Goal: Task Accomplishment & Management: Use online tool/utility

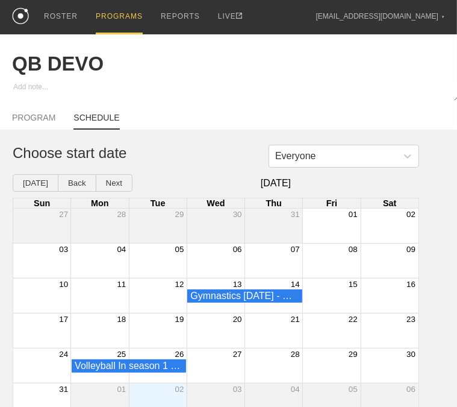
click at [112, 16] on div "PROGRAMS" at bounding box center [119, 17] width 47 height 34
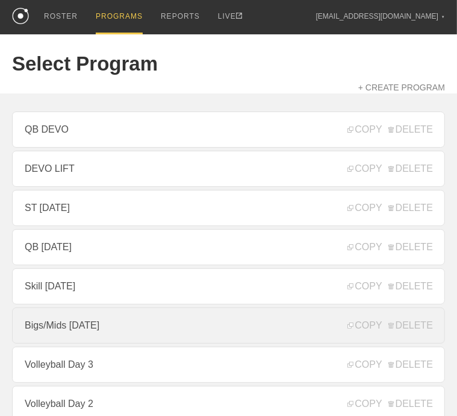
scroll to position [60, 0]
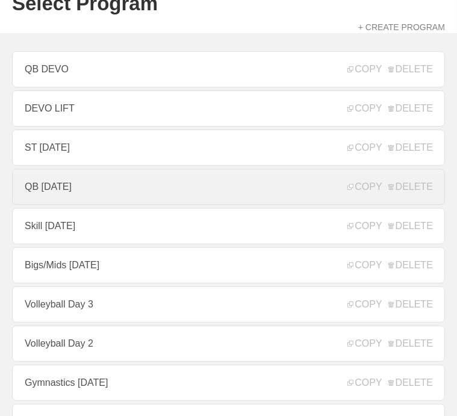
click at [84, 189] on link "QB [DATE]" at bounding box center [228, 187] width 433 height 36
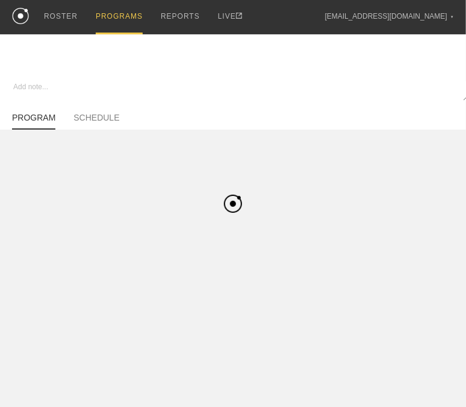
type textarea "x"
type input "QB [DATE]"
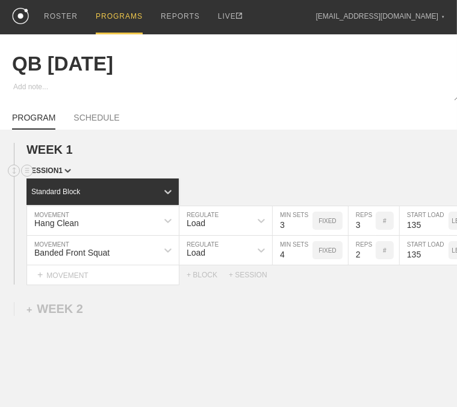
scroll to position [107, 0]
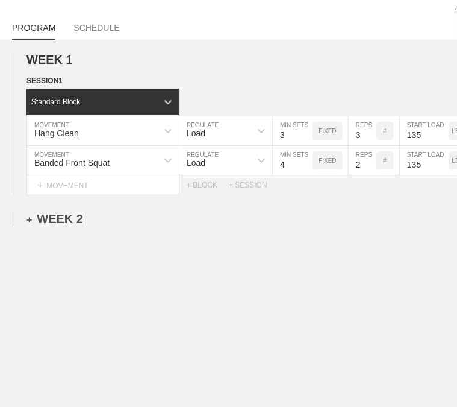
click at [65, 216] on div "+ WEEK 2" at bounding box center [55, 219] width 57 height 14
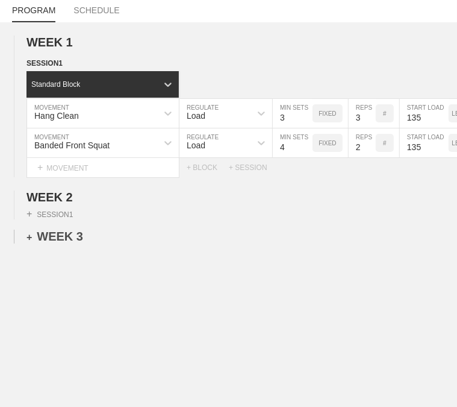
scroll to position [142, 0]
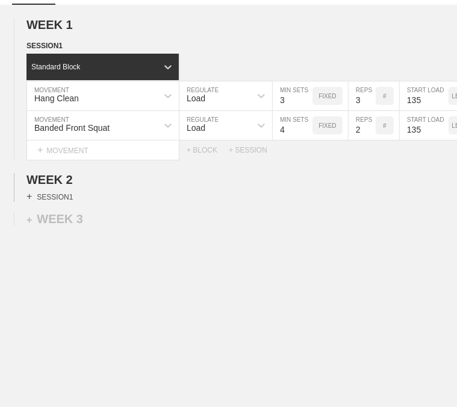
click at [58, 191] on div "+ SESSION 1" at bounding box center [50, 196] width 46 height 11
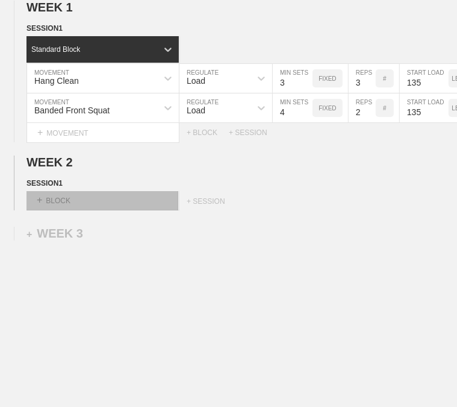
click at [97, 210] on div "+ BLOCK" at bounding box center [103, 200] width 152 height 19
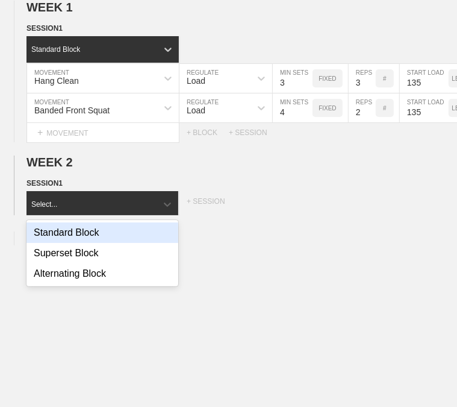
click at [87, 236] on div "Standard Block" at bounding box center [103, 232] width 152 height 20
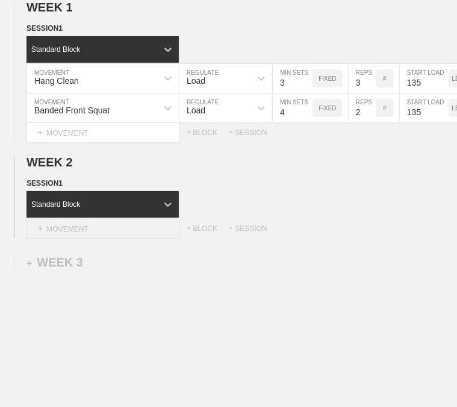
click at [87, 234] on div "+ MOVEMENT" at bounding box center [103, 229] width 153 height 20
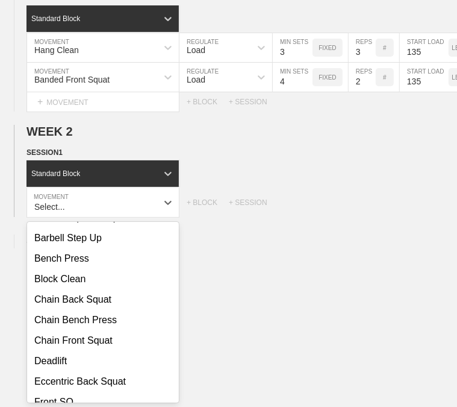
scroll to position [241, 0]
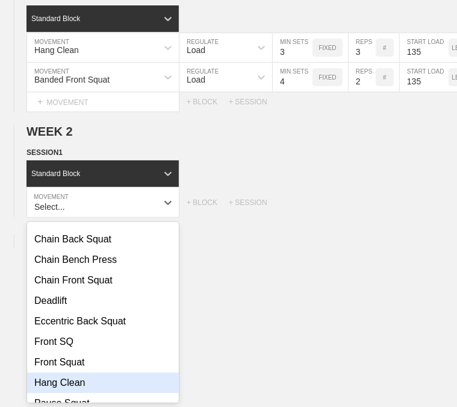
drag, startPoint x: 67, startPoint y: 391, endPoint x: 76, endPoint y: 396, distance: 10.8
click at [67, 391] on div "Hang Clean" at bounding box center [103, 382] width 152 height 20
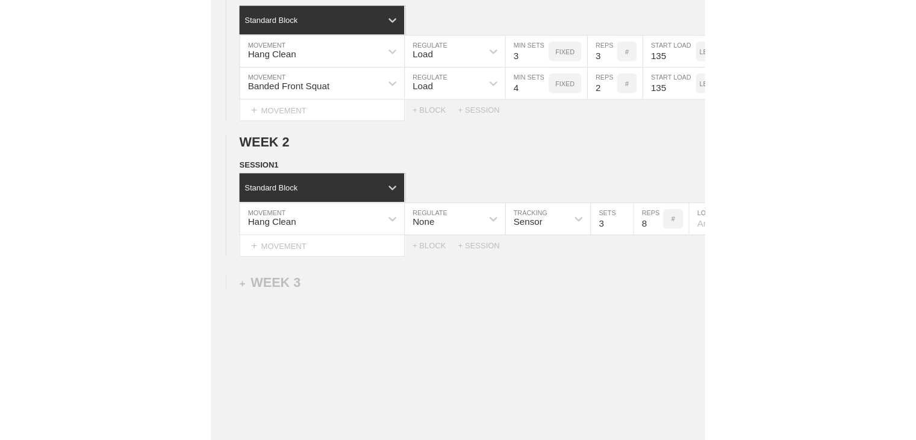
scroll to position [113, 0]
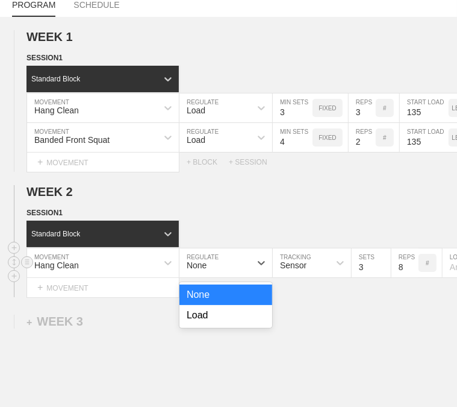
drag, startPoint x: 240, startPoint y: 272, endPoint x: 232, endPoint y: 293, distance: 21.9
click at [240, 272] on div "None" at bounding box center [214, 262] width 71 height 20
click at [220, 323] on div "Load" at bounding box center [225, 315] width 93 height 20
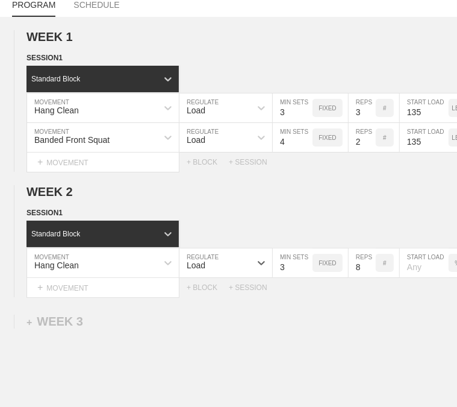
type textarea "x"
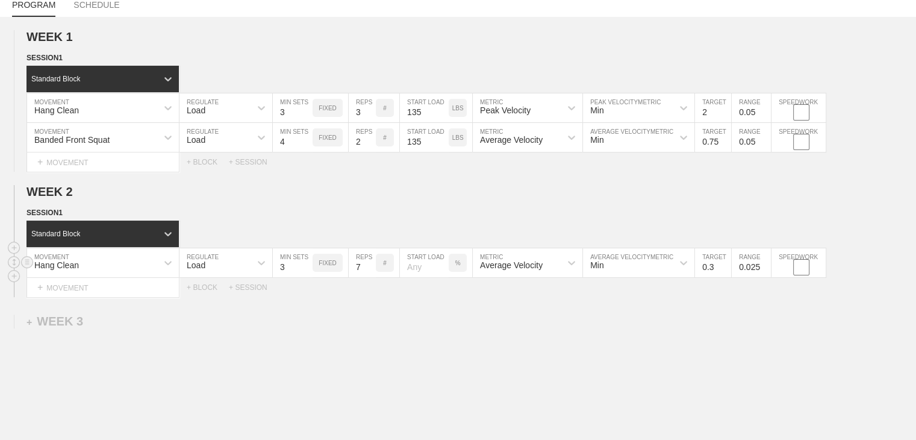
click at [367, 276] on input "7" at bounding box center [362, 262] width 27 height 29
click at [367, 277] on input "6" at bounding box center [362, 262] width 27 height 29
click at [366, 277] on input "5" at bounding box center [362, 262] width 27 height 29
click at [366, 277] on input "4" at bounding box center [362, 262] width 27 height 29
type input "3"
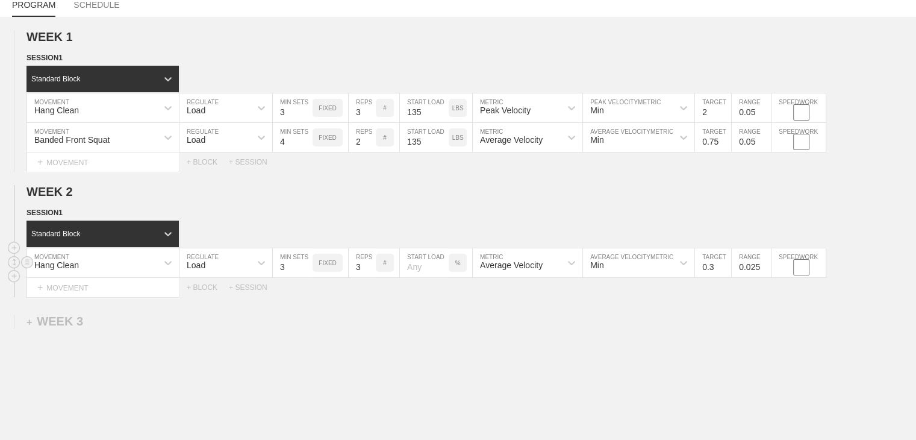
click at [366, 277] on input "3" at bounding box center [362, 262] width 27 height 29
click at [457, 272] on div "%" at bounding box center [458, 263] width 18 height 18
click at [457, 266] on p "KGS" at bounding box center [457, 263] width 13 height 7
click at [429, 271] on input "number" at bounding box center [424, 262] width 49 height 29
type input "135"
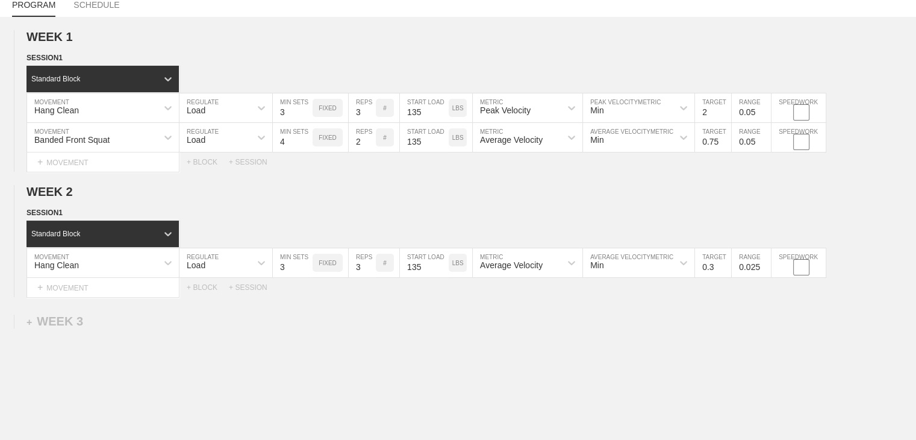
click at [440, 332] on div "WEEK 1 DUPLICATE DELETE SESSION 1 Standard Block DUPLICATE INSERT MOVEMENT AFTE…" at bounding box center [458, 263] width 916 height 492
click at [457, 270] on div "Average Velocity" at bounding box center [511, 265] width 63 height 10
click at [457, 320] on div "Peak Velocity" at bounding box center [528, 315] width 110 height 20
click at [457, 272] on input "0.4" at bounding box center [713, 262] width 36 height 29
click at [457, 272] on input "0.5" at bounding box center [713, 262] width 36 height 29
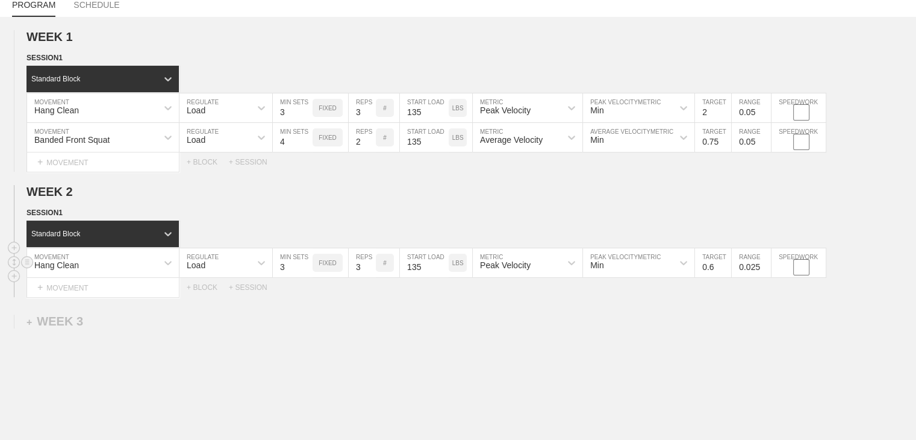
click at [457, 272] on input "0.6" at bounding box center [713, 262] width 36 height 29
click at [457, 272] on input "0.7" at bounding box center [713, 262] width 36 height 29
click at [457, 272] on input "0.8" at bounding box center [713, 262] width 36 height 29
click at [457, 272] on input "0.9" at bounding box center [713, 262] width 36 height 29
click at [457, 272] on input "1" at bounding box center [713, 262] width 36 height 29
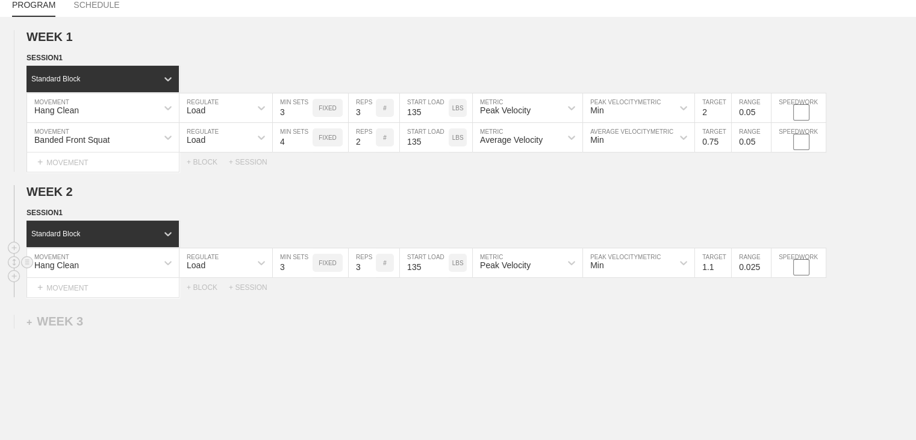
click at [457, 272] on input "1.1" at bounding box center [713, 262] width 36 height 29
click at [457, 272] on input "1.2" at bounding box center [713, 262] width 36 height 29
click at [457, 272] on input "1.3" at bounding box center [713, 262] width 36 height 29
click at [457, 272] on input "1.7" at bounding box center [713, 262] width 36 height 29
click at [457, 272] on input "1.8" at bounding box center [713, 262] width 36 height 29
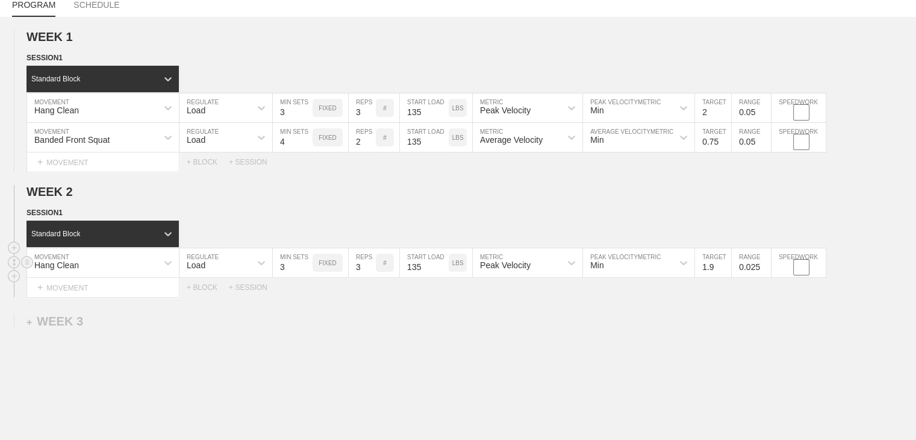
click at [457, 272] on input "1.9" at bounding box center [713, 262] width 36 height 29
type input "2"
click at [457, 272] on input "2" at bounding box center [713, 262] width 36 height 29
click at [457, 276] on input "0.025" at bounding box center [751, 262] width 39 height 29
type input "0.05"
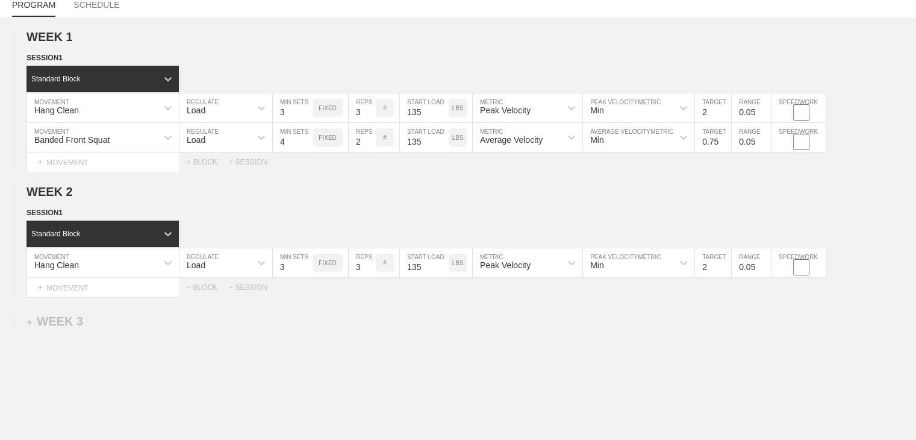
click at [457, 316] on div "WEEK 1 DUPLICATE DELETE SESSION 1 Standard Block DUPLICATE INSERT MOVEMENT AFTE…" at bounding box center [458, 263] width 916 height 492
click at [59, 296] on div "+ MOVEMENT" at bounding box center [103, 288] width 153 height 20
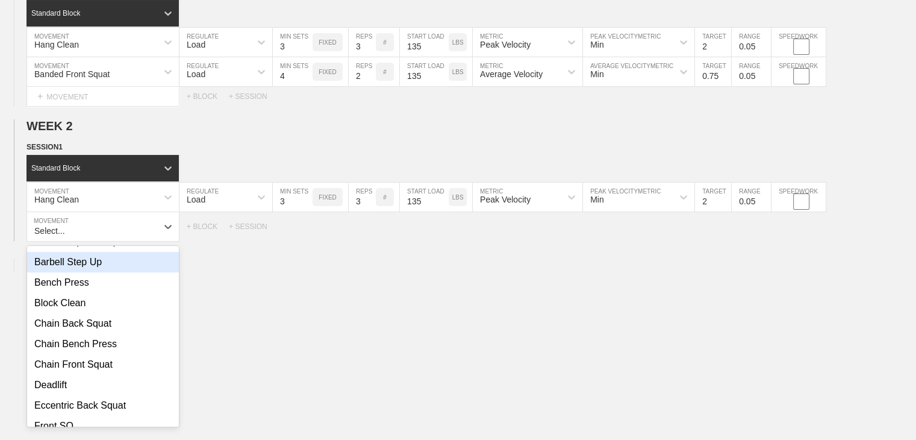
scroll to position [241, 0]
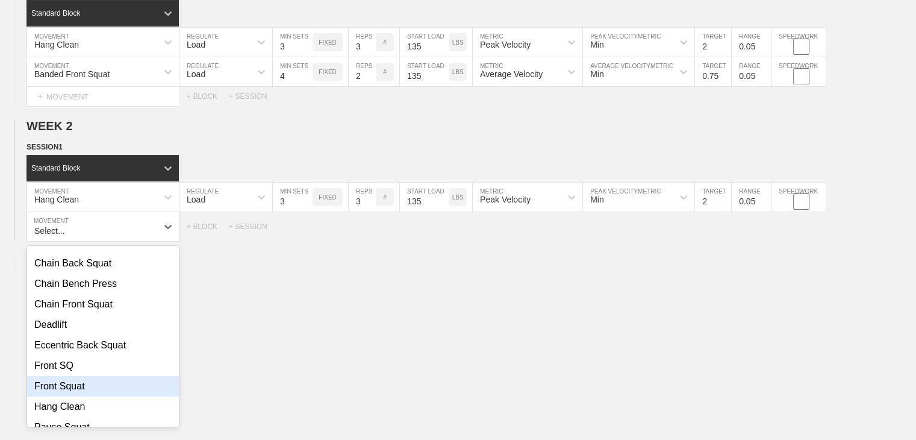
click at [87, 396] on div "Front Squat" at bounding box center [103, 386] width 152 height 20
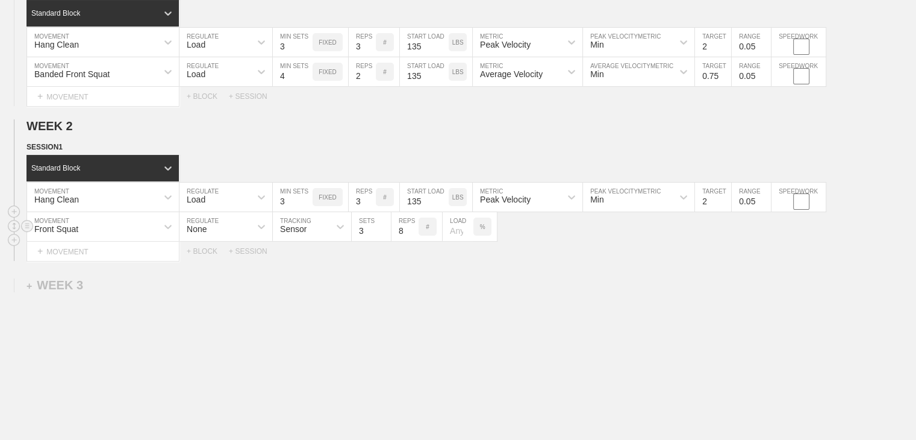
click at [244, 234] on div "None" at bounding box center [214, 226] width 71 height 20
drag, startPoint x: 229, startPoint y: 285, endPoint x: 236, endPoint y: 294, distance: 11.2
click at [229, 285] on div "Load" at bounding box center [225, 279] width 93 height 20
type input "4"
click at [307, 235] on input "4" at bounding box center [293, 226] width 40 height 29
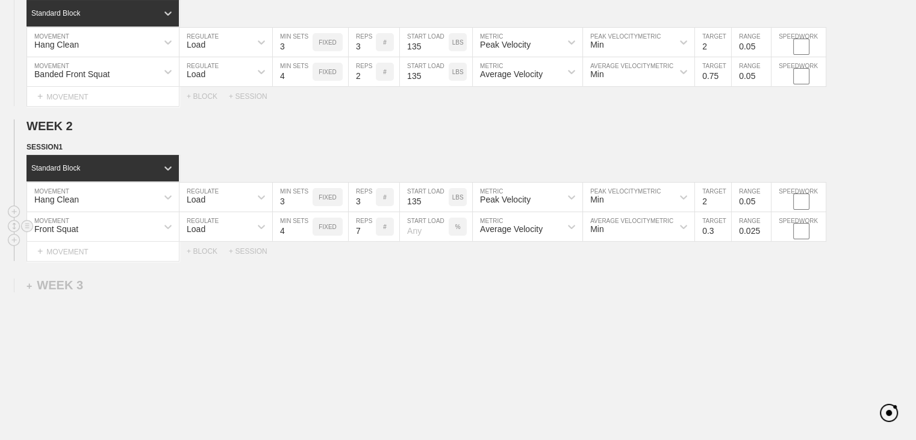
click at [370, 241] on input "7" at bounding box center [362, 226] width 27 height 29
click at [370, 241] on input "6" at bounding box center [362, 226] width 27 height 29
click at [370, 241] on input "5" at bounding box center [362, 226] width 27 height 29
click at [370, 241] on input "4" at bounding box center [362, 226] width 27 height 29
click at [370, 241] on input "3" at bounding box center [362, 226] width 27 height 29
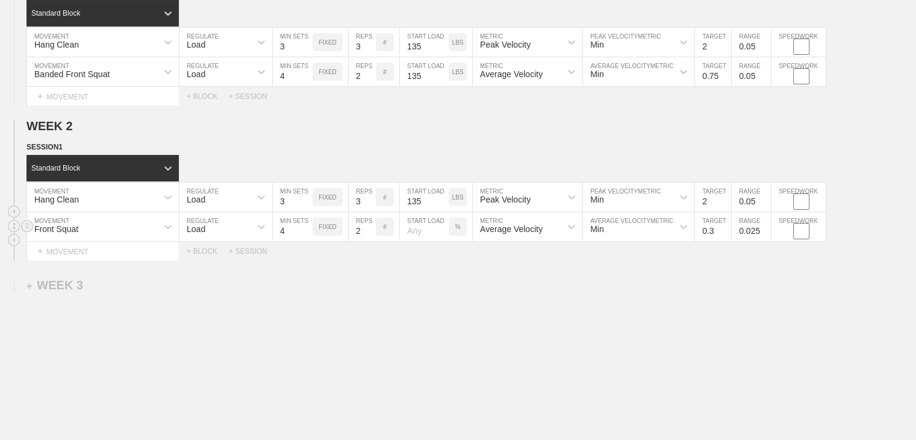
type input "2"
click at [370, 241] on input "2" at bounding box center [362, 226] width 27 height 29
click at [413, 239] on input "number" at bounding box center [424, 226] width 49 height 29
type input "60"
click at [451, 310] on div "WEEK 1 DUPLICATE DELETE SESSION 1 Standard Block DUPLICATE INSERT MOVEMENT AFTE…" at bounding box center [458, 212] width 916 height 522
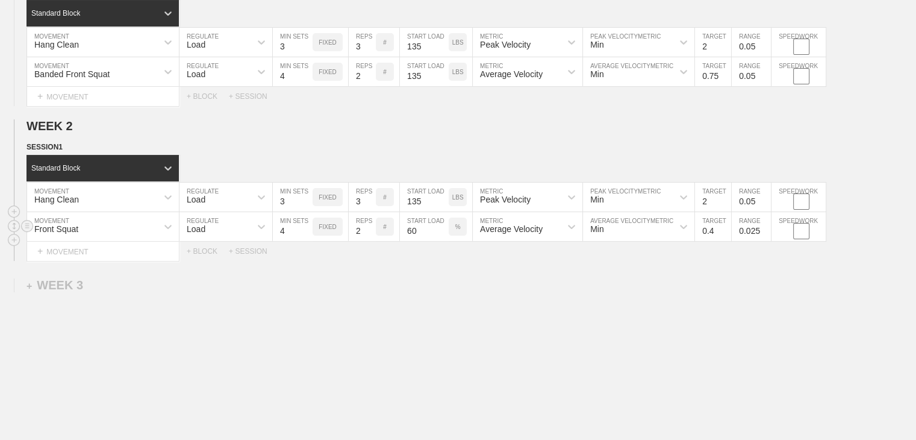
click at [457, 237] on input "0.4" at bounding box center [713, 226] width 36 height 29
click at [457, 237] on input "0.5" at bounding box center [713, 226] width 36 height 29
click at [457, 237] on input "0.6" at bounding box center [713, 226] width 36 height 29
type input "0.7"
click at [457, 237] on input "0.7" at bounding box center [713, 226] width 36 height 29
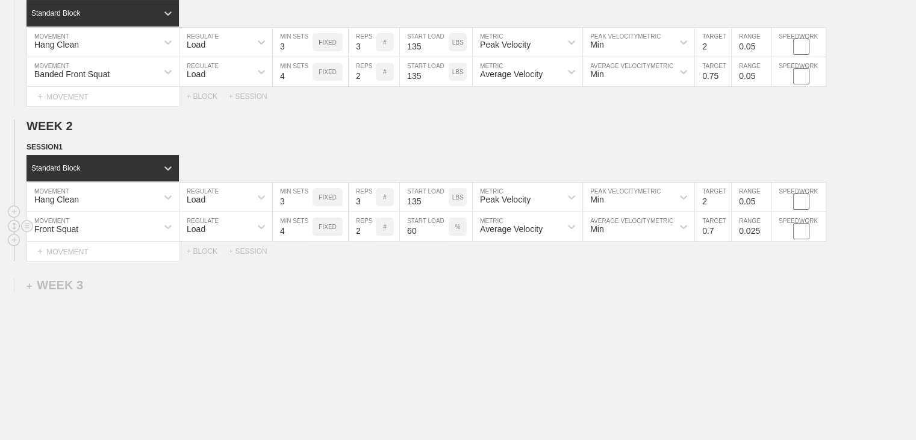
click at [457, 236] on input "0.025" at bounding box center [751, 226] width 39 height 29
type input "0.05"
click at [457, 289] on div "WEEK 1 DUPLICATE DELETE SESSION 1 Standard Block DUPLICATE INSERT MOVEMENT AFTE…" at bounding box center [458, 212] width 916 height 522
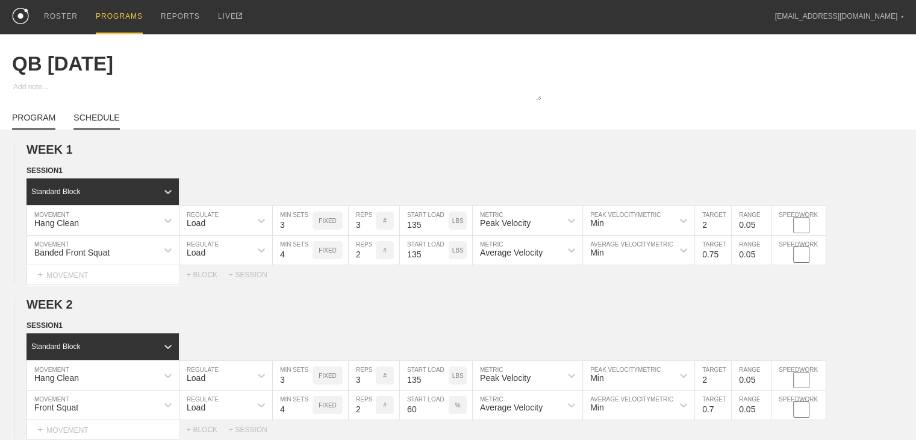
click at [95, 124] on link "SCHEDULE" at bounding box center [96, 121] width 46 height 17
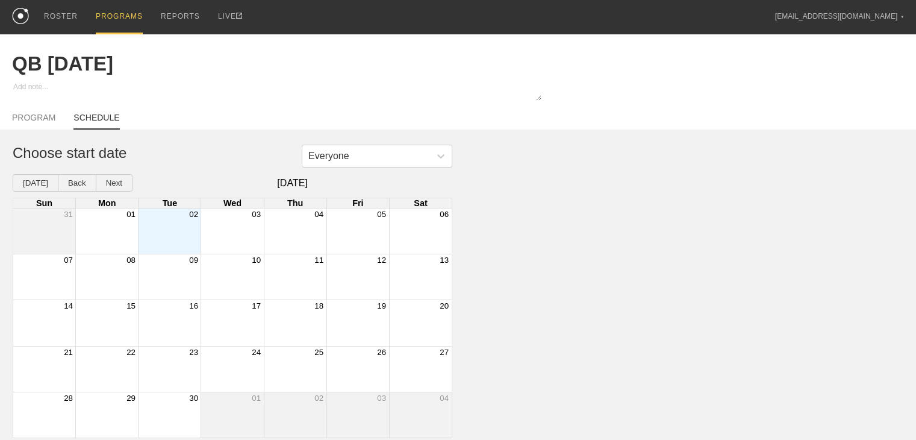
scroll to position [7, 0]
click at [161, 232] on div "Month View" at bounding box center [169, 230] width 63 height 45
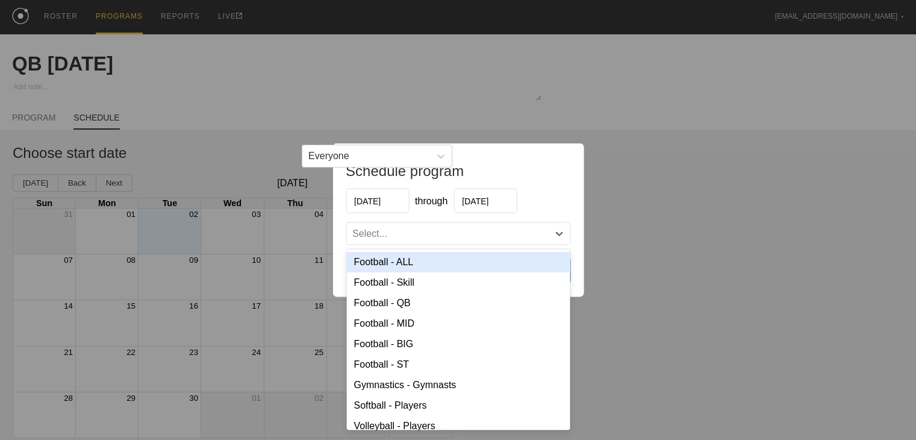
click at [402, 237] on div "Select..." at bounding box center [447, 234] width 202 height 12
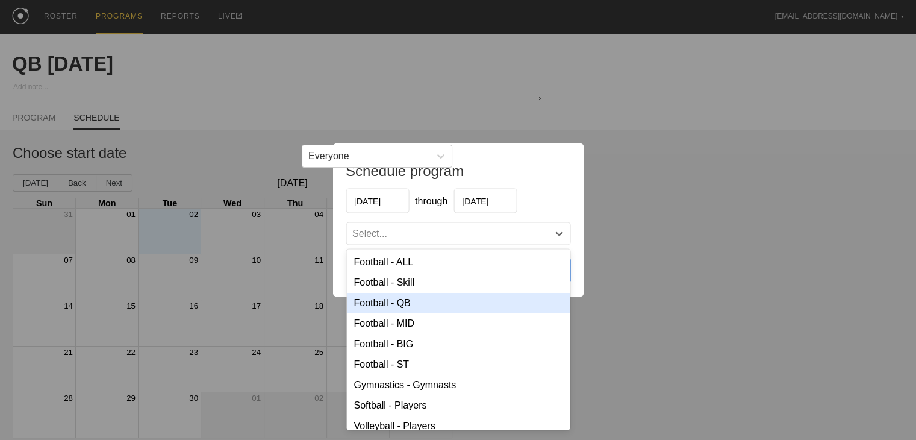
drag, startPoint x: 402, startPoint y: 302, endPoint x: 410, endPoint y: 299, distance: 7.6
click at [402, 302] on div "Football - QB" at bounding box center [457, 303] width 223 height 20
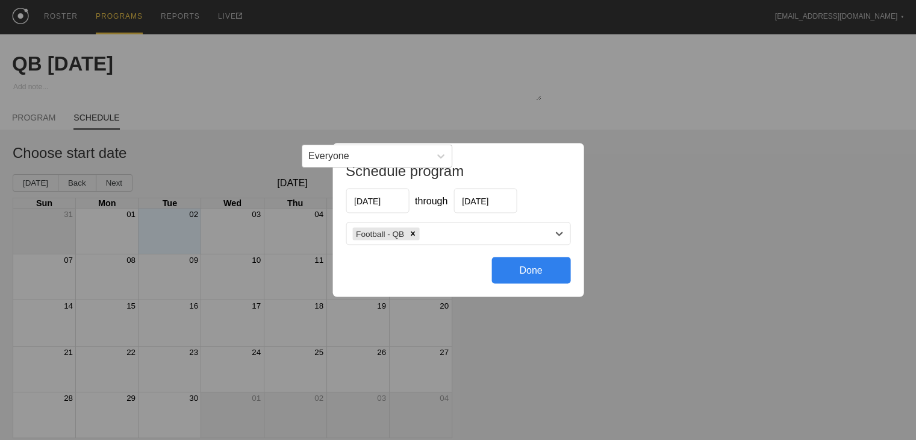
click at [457, 273] on div "Done" at bounding box center [530, 270] width 79 height 27
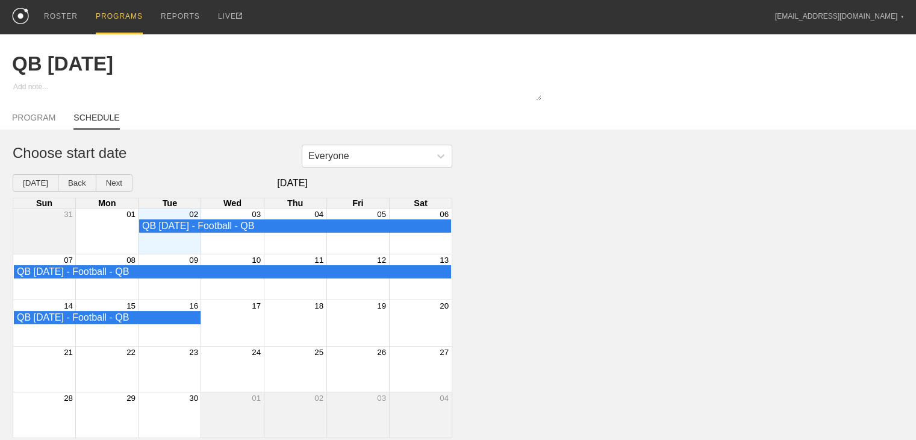
click at [124, 12] on div "PROGRAMS" at bounding box center [119, 17] width 47 height 34
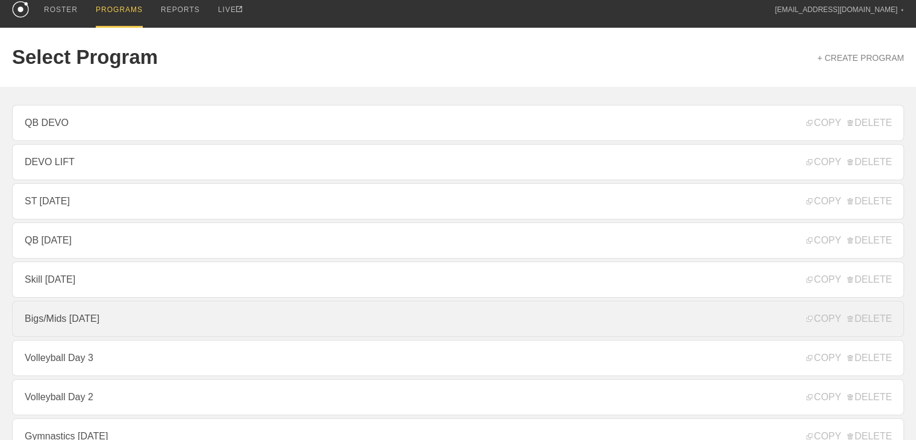
click at [69, 318] on link "Bigs/Mids [DATE]" at bounding box center [458, 319] width 892 height 36
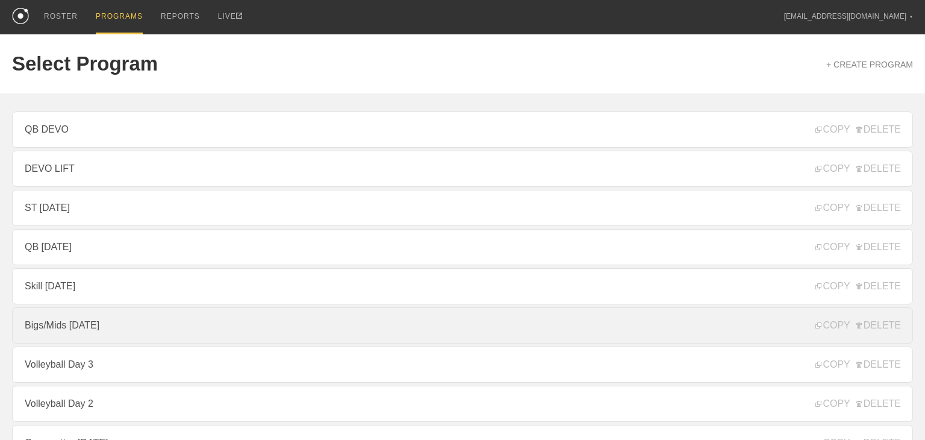
type textarea "x"
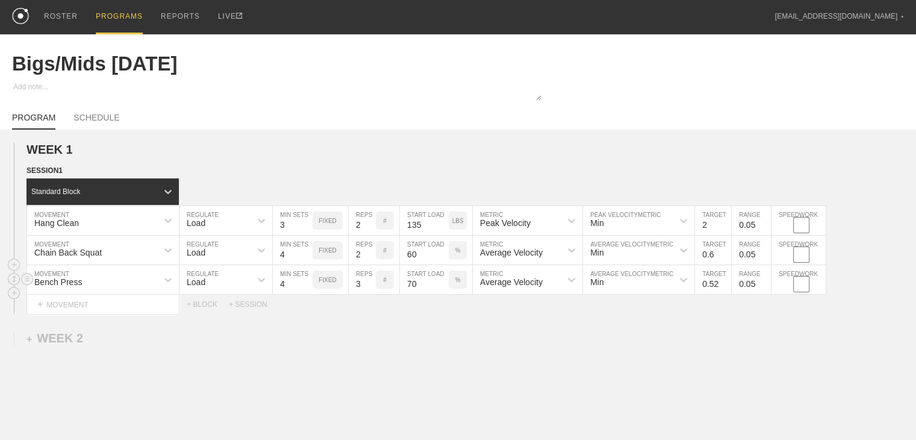
scroll to position [95, 0]
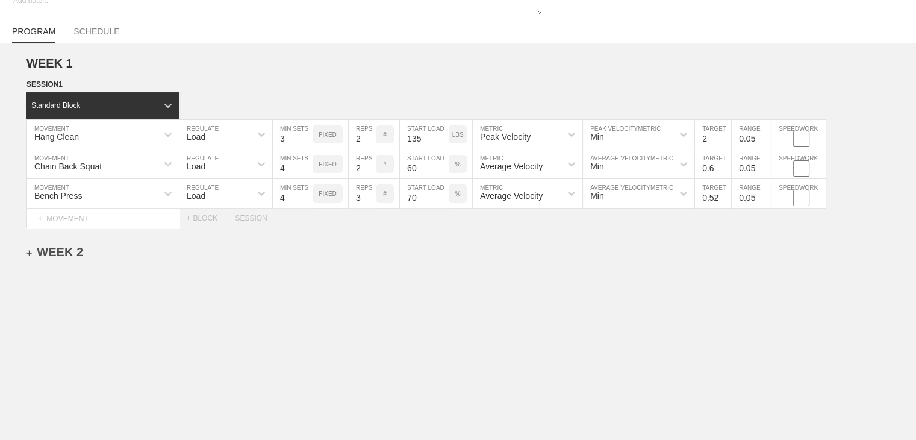
click at [72, 247] on div "+ WEEK 2" at bounding box center [55, 252] width 57 height 14
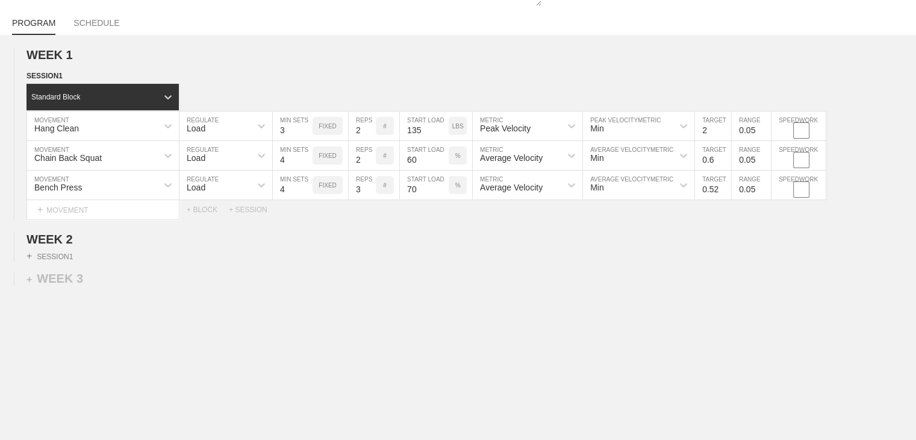
click at [61, 270] on div "WEEK 1 DUPLICATE DELETE SESSION 1 Standard Block DUPLICATE INSERT MOVEMENT AFTE…" at bounding box center [458, 250] width 916 height 431
click at [61, 261] on div "+ SESSION 1" at bounding box center [50, 256] width 46 height 11
click at [107, 287] on div "+ BLOCK" at bounding box center [103, 277] width 152 height 19
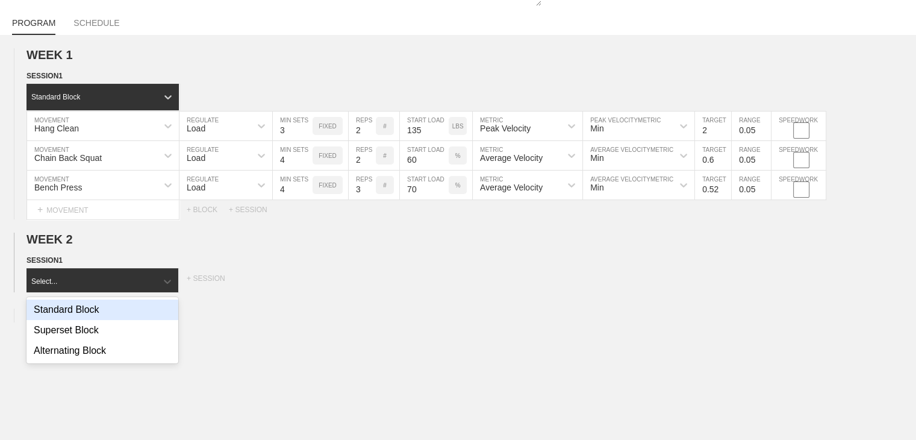
click at [83, 320] on div "Standard Block" at bounding box center [103, 309] width 152 height 20
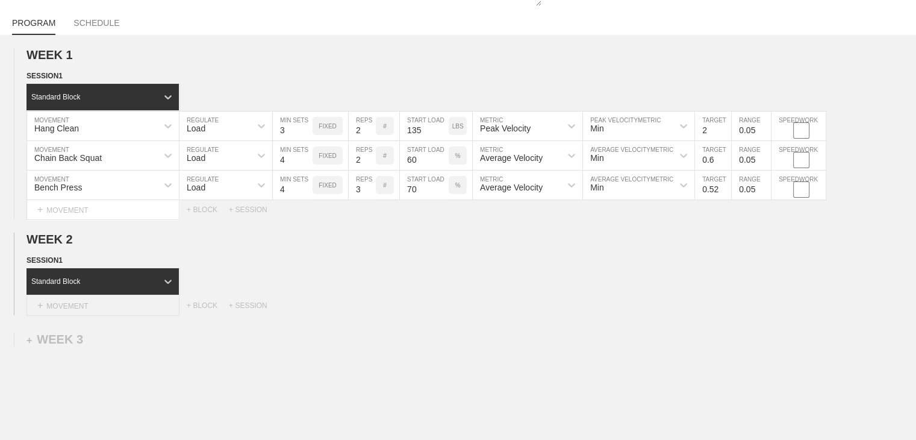
click at [96, 316] on div "+ MOVEMENT" at bounding box center [103, 306] width 153 height 20
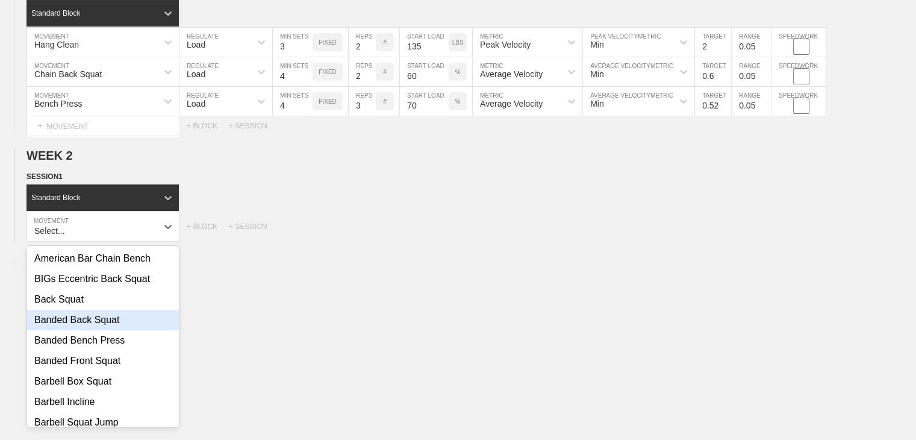
scroll to position [241, 0]
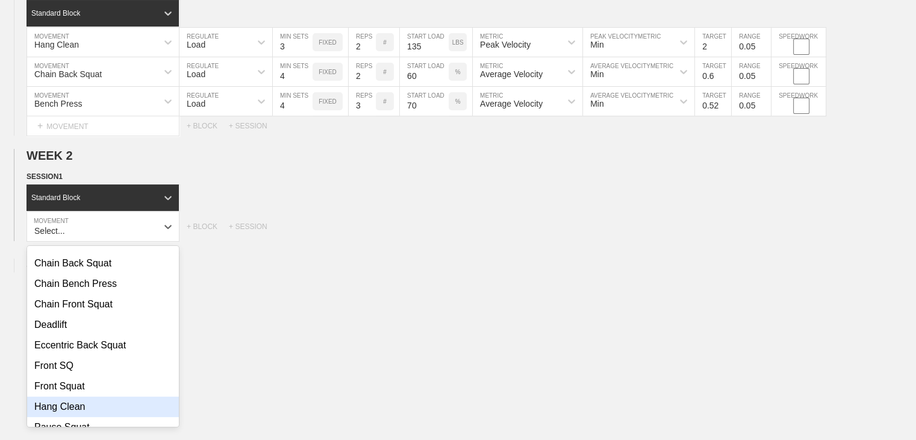
click at [71, 406] on div "Hang Clean" at bounding box center [103, 406] width 152 height 20
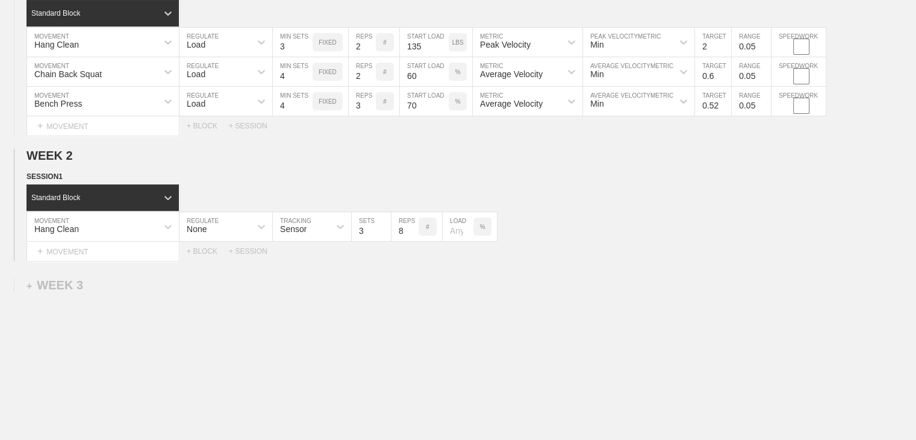
scroll to position [58, 0]
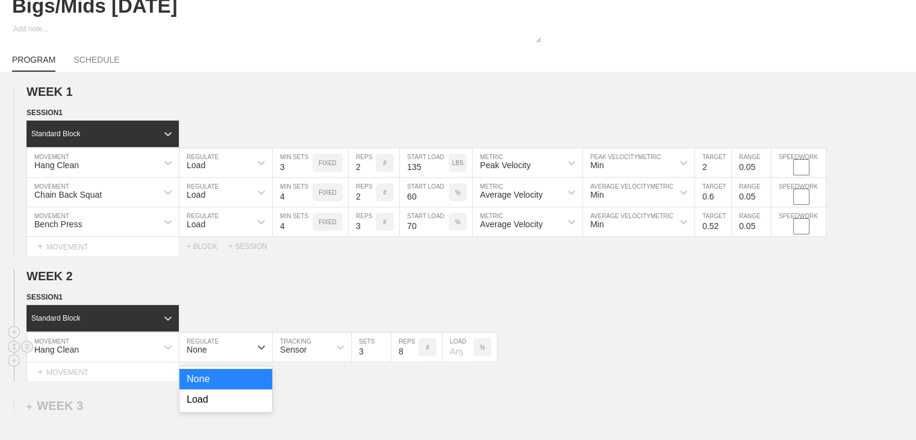
click at [237, 357] on div "None" at bounding box center [214, 347] width 71 height 20
click at [216, 406] on div "Load" at bounding box center [225, 399] width 93 height 20
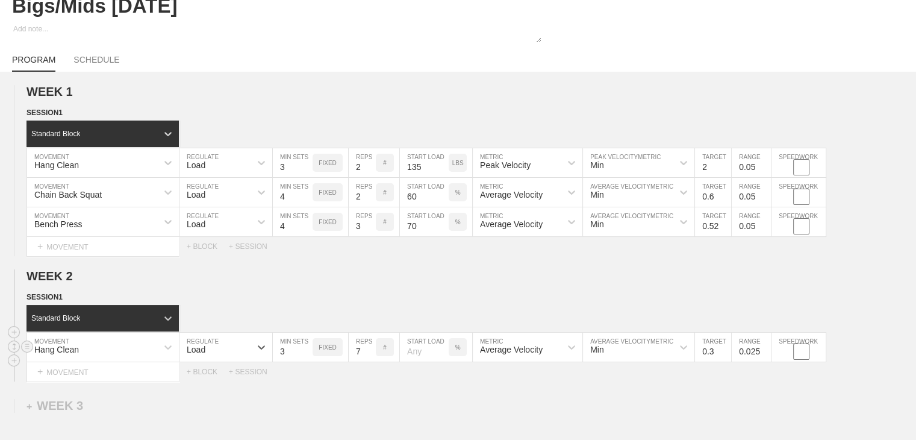
click at [370, 361] on input "7" at bounding box center [362, 346] width 27 height 29
click at [370, 361] on input "6" at bounding box center [362, 346] width 27 height 29
click at [370, 361] on input "5" at bounding box center [362, 346] width 27 height 29
click at [370, 361] on input "4" at bounding box center [362, 346] width 27 height 29
click at [370, 361] on input "3" at bounding box center [362, 346] width 27 height 29
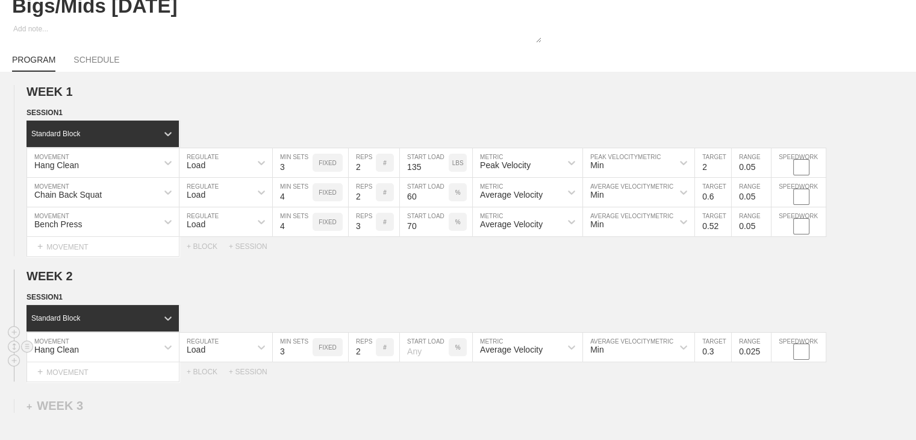
type input "2"
click at [370, 361] on input "2" at bounding box center [362, 346] width 27 height 29
click at [422, 361] on input "number" at bounding box center [424, 346] width 49 height 29
type input "155"
click at [424, 391] on div "WEEK 1 DUPLICATE DELETE SESSION 1 Standard Block DUPLICATE INSERT MOVEMENT AFTE…" at bounding box center [458, 333] width 916 height 522
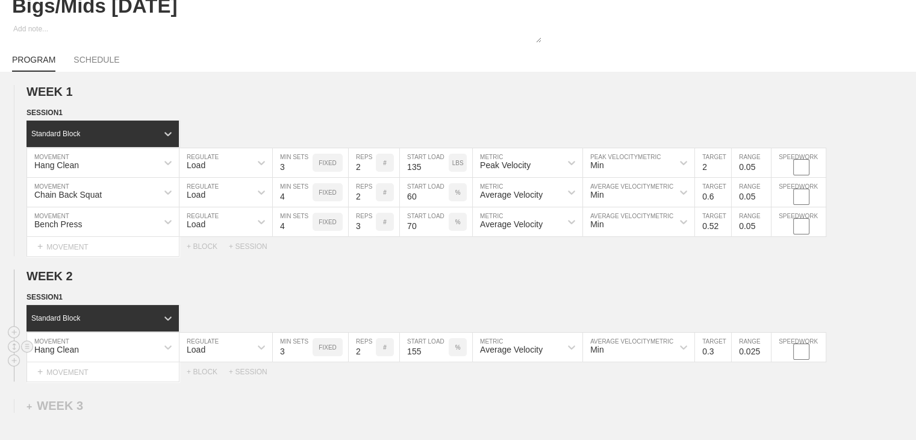
click at [457, 354] on div "Average Velocity" at bounding box center [511, 350] width 63 height 10
click at [457, 406] on div "Peak Velocity" at bounding box center [528, 399] width 110 height 20
click at [457, 361] on input "0.3" at bounding box center [713, 346] width 36 height 29
type input "2.0"
drag, startPoint x: 730, startPoint y: 396, endPoint x: 740, endPoint y: 391, distance: 10.8
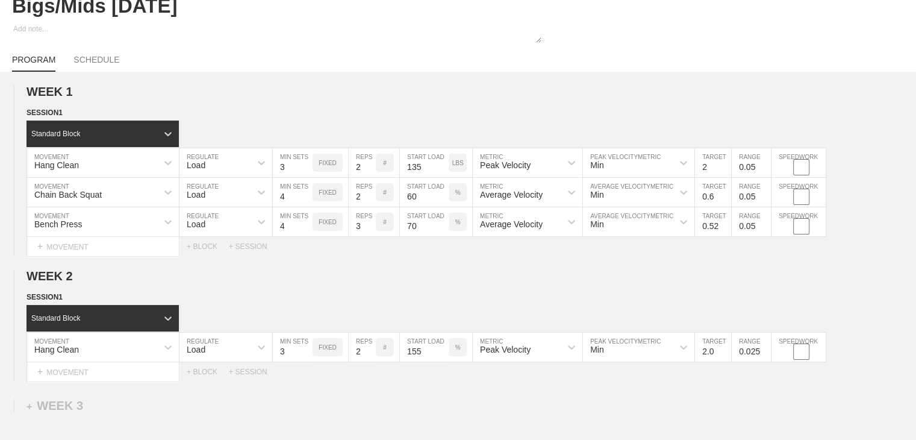
click at [457, 396] on div "WEEK 1 DUPLICATE DELETE SESSION 1 Standard Block DUPLICATE INSERT MOVEMENT AFTE…" at bounding box center [458, 333] width 916 height 522
click at [457, 359] on input "0.025" at bounding box center [751, 346] width 39 height 29
type input "0.05"
click at [457, 396] on div "WEEK 1 DUPLICATE DELETE SESSION 1 Standard Block DUPLICATE INSERT MOVEMENT AFTE…" at bounding box center [458, 333] width 916 height 522
click at [88, 382] on div "+ MOVEMENT" at bounding box center [103, 372] width 153 height 20
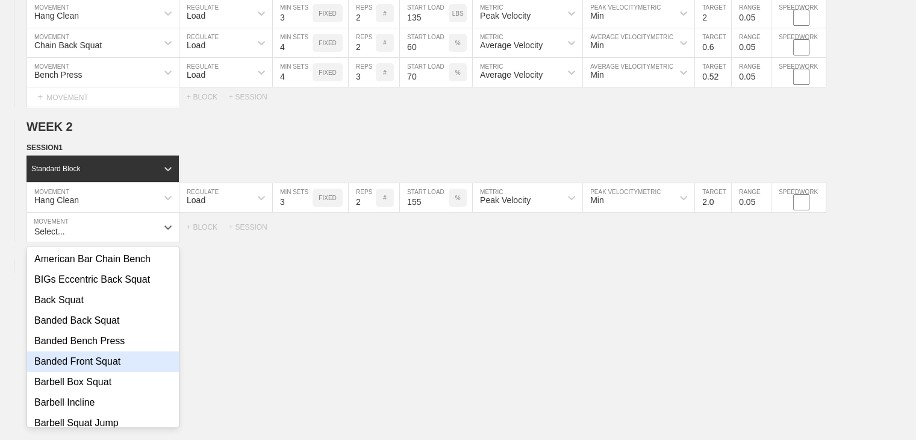
scroll to position [207, 0]
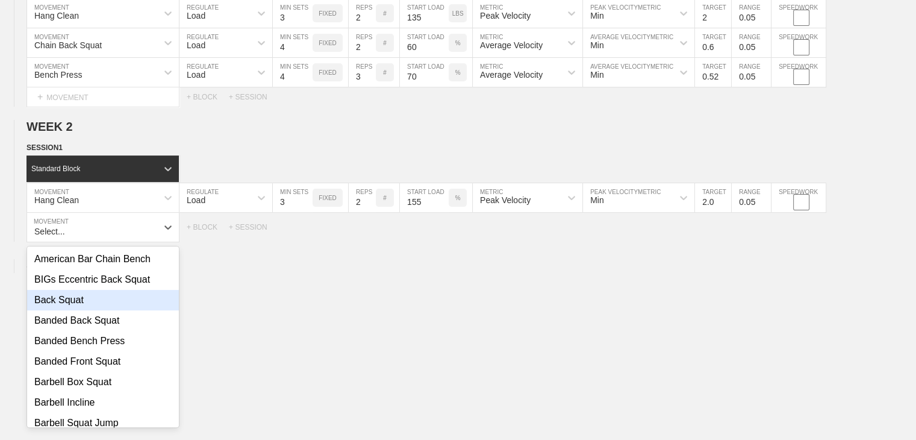
click at [76, 308] on div "Back Squat" at bounding box center [103, 300] width 152 height 20
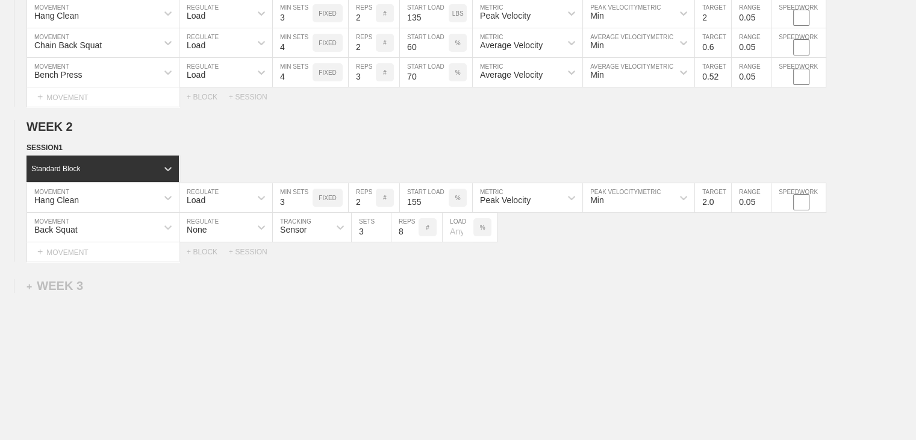
scroll to position [87, 0]
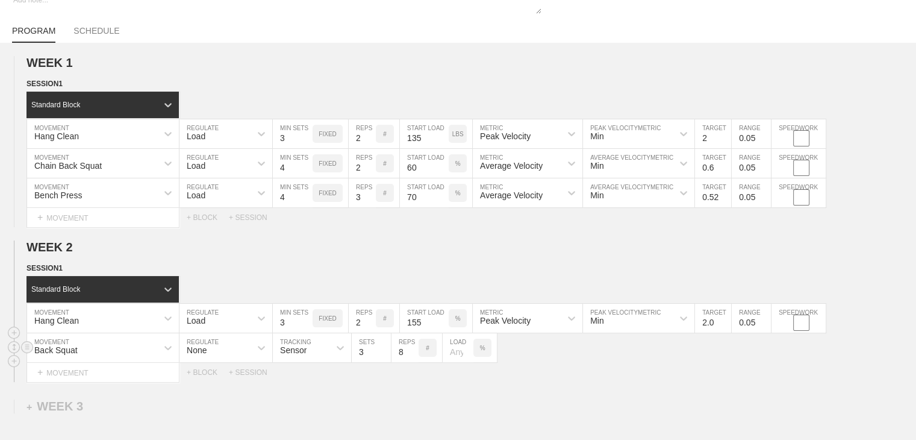
click at [222, 358] on div "None" at bounding box center [214, 347] width 71 height 20
click at [202, 404] on div "Load" at bounding box center [225, 400] width 93 height 20
type input "4"
click at [304, 357] on input "4" at bounding box center [293, 347] width 40 height 29
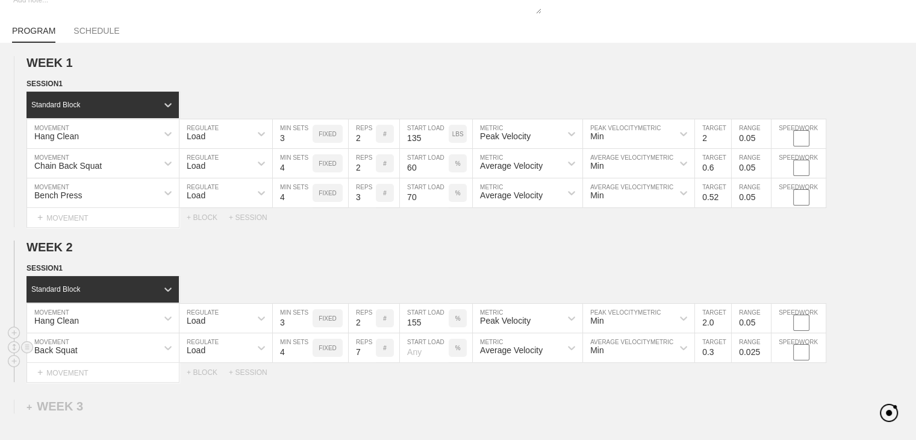
click at [370, 360] on input "7" at bounding box center [362, 347] width 27 height 29
click at [370, 360] on input "6" at bounding box center [362, 347] width 27 height 29
click at [370, 360] on input "5" at bounding box center [362, 347] width 27 height 29
click at [370, 360] on input "4" at bounding box center [362, 347] width 27 height 29
click at [370, 360] on input "3" at bounding box center [362, 347] width 27 height 29
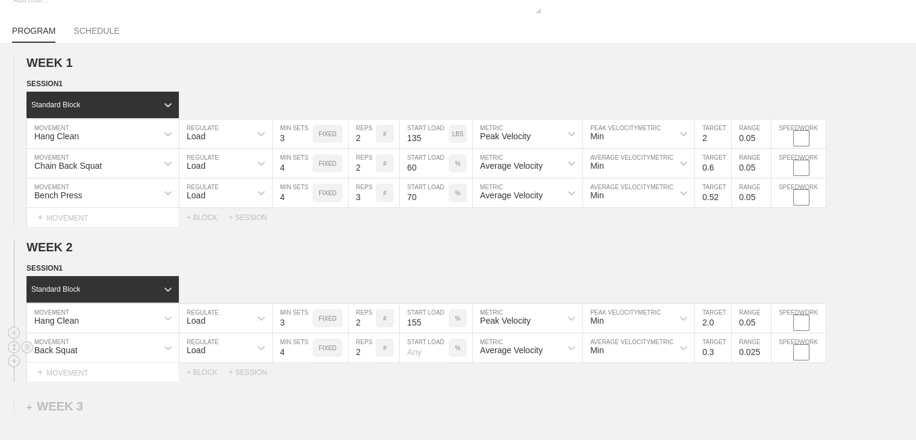
type input "2"
click at [370, 360] on input "2" at bounding box center [362, 347] width 27 height 29
click at [416, 355] on input "number" at bounding box center [424, 347] width 49 height 29
type input "70"
click at [455, 394] on div "WEEK 1 DUPLICATE DELETE SESSION 1 Standard Block DUPLICATE INSERT MOVEMENT AFTE…" at bounding box center [458, 318] width 916 height 551
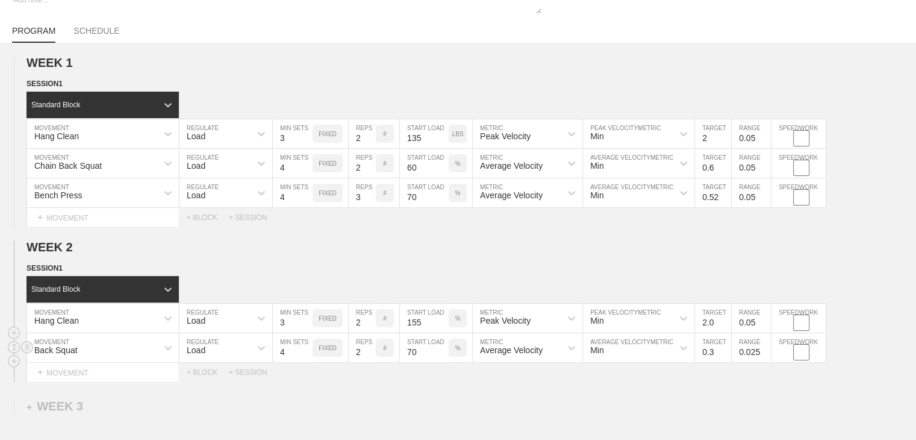
click at [457, 360] on input "0.3" at bounding box center [713, 347] width 36 height 29
type input "0.55"
click at [457, 360] on input "0.025" at bounding box center [751, 347] width 39 height 29
type input "0.05"
click at [457, 382] on div "Select... MOVEMENT + MOVEMENT + BLOCK + SESSION" at bounding box center [458, 372] width 916 height 19
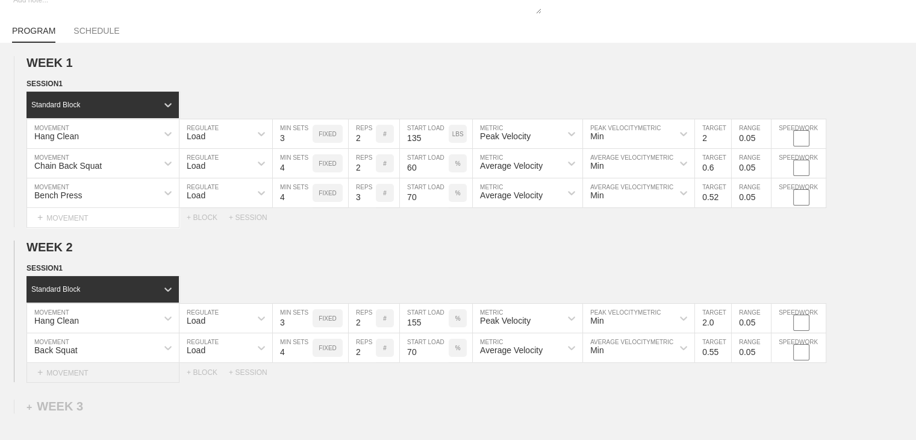
click at [67, 379] on div "+ MOVEMENT" at bounding box center [103, 373] width 153 height 20
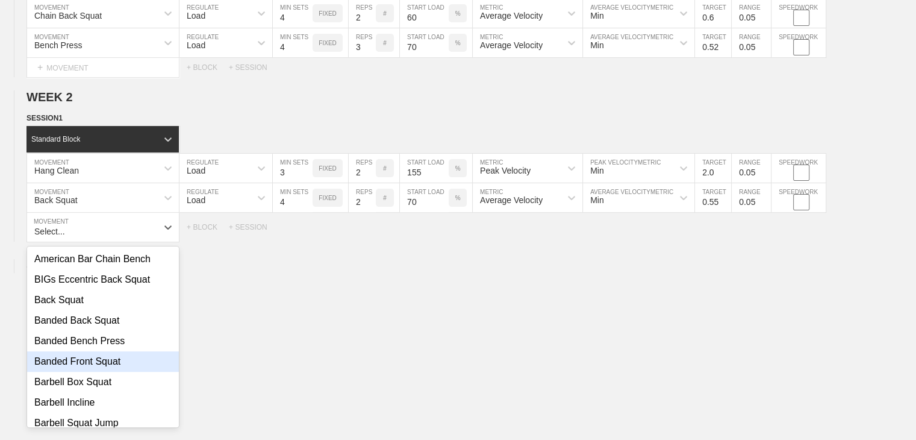
scroll to position [60, 0]
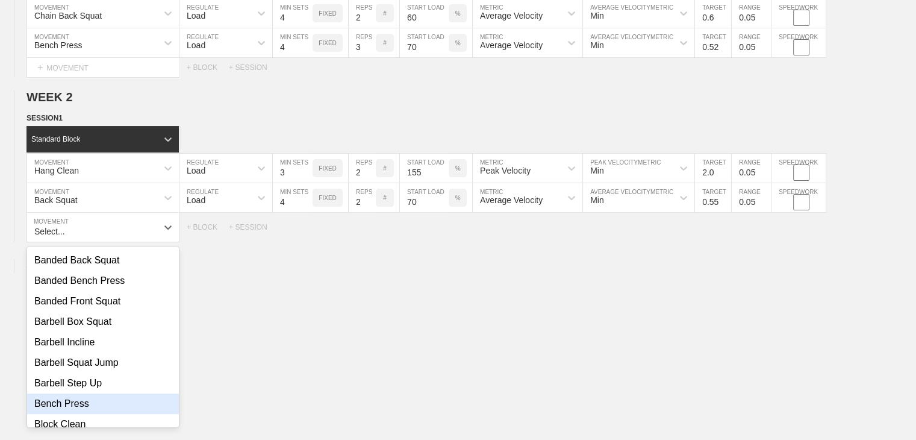
click at [70, 406] on div "Bench Press" at bounding box center [103, 403] width 152 height 20
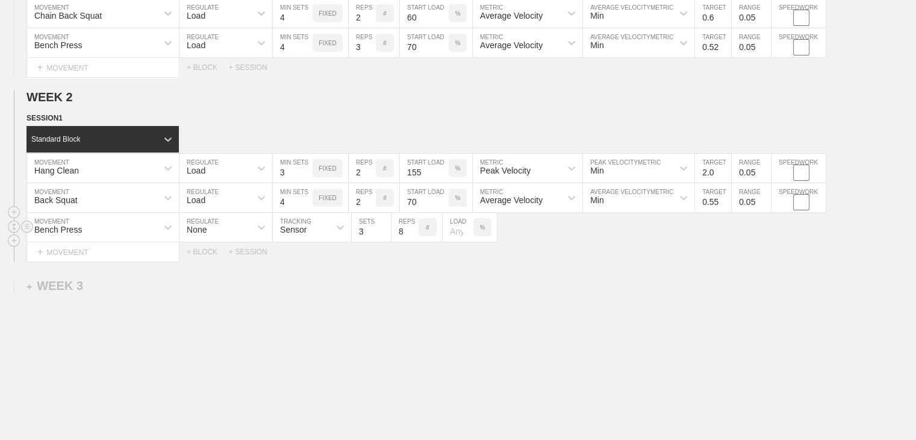
click at [234, 237] on div "None" at bounding box center [214, 227] width 71 height 20
click at [217, 289] on div "Load" at bounding box center [225, 279] width 93 height 20
type input "4"
click at [307, 235] on input "4" at bounding box center [293, 227] width 40 height 29
click at [369, 242] on input "7" at bounding box center [362, 227] width 27 height 29
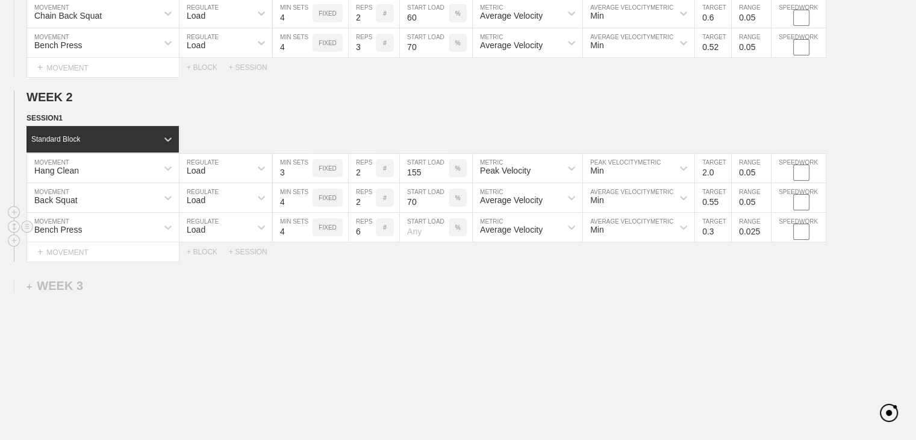
click at [369, 242] on input "6" at bounding box center [362, 227] width 27 height 29
click at [369, 242] on input "5" at bounding box center [362, 227] width 27 height 29
click at [369, 242] on input "4" at bounding box center [362, 227] width 27 height 29
type input "3"
click at [369, 242] on input "3" at bounding box center [362, 227] width 27 height 29
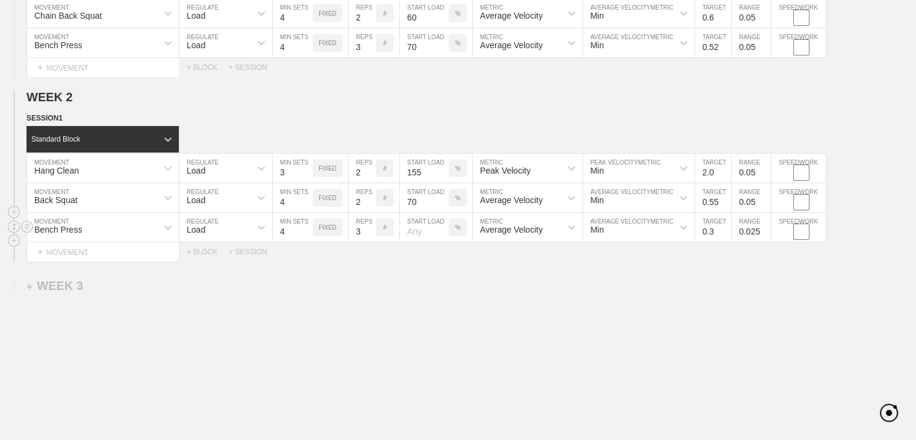
click at [422, 236] on input "number" at bounding box center [424, 227] width 49 height 29
drag, startPoint x: 448, startPoint y: 274, endPoint x: 452, endPoint y: 279, distance: 6.5
click at [452, 279] on div "WEEK 1 DUPLICATE DELETE SESSION 1 Standard Block DUPLICATE INSERT MOVEMENT AFTE…" at bounding box center [458, 183] width 916 height 581
click at [457, 287] on div "WEEK 1 DUPLICATE DELETE SESSION 1 Standard Block DUPLICATE INSERT MOVEMENT AFTE…" at bounding box center [458, 183] width 916 height 581
click at [430, 236] on input "number" at bounding box center [424, 227] width 49 height 29
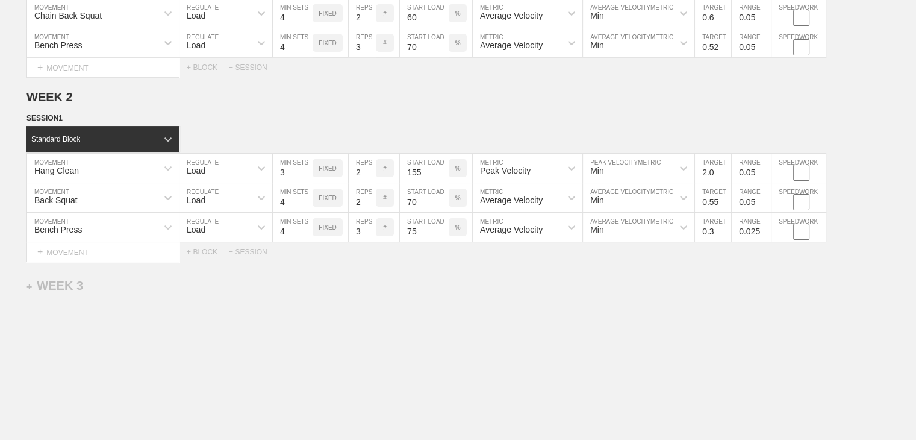
type input "75"
drag, startPoint x: 511, startPoint y: 309, endPoint x: 541, endPoint y: 328, distance: 34.9
click at [457, 309] on div "WEEK 1 DUPLICATE DELETE SESSION 1 Standard Block DUPLICATE INSERT MOVEMENT AFTE…" at bounding box center [458, 183] width 916 height 581
click at [457, 235] on input "0.4" at bounding box center [713, 227] width 36 height 29
type input "0.45"
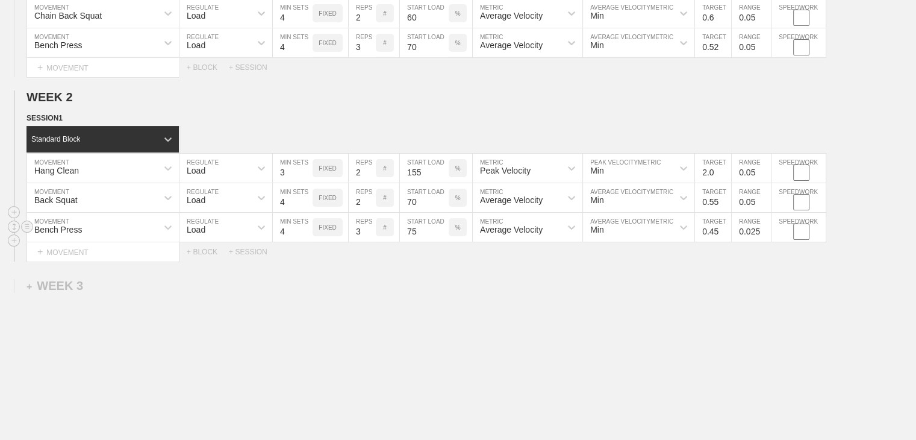
click at [457, 240] on input "0.025" at bounding box center [751, 227] width 39 height 29
type input "0.05"
click at [457, 292] on div "WEEK 1 DUPLICATE DELETE SESSION 1 Standard Block DUPLICATE INSERT MOVEMENT AFTE…" at bounding box center [458, 183] width 916 height 581
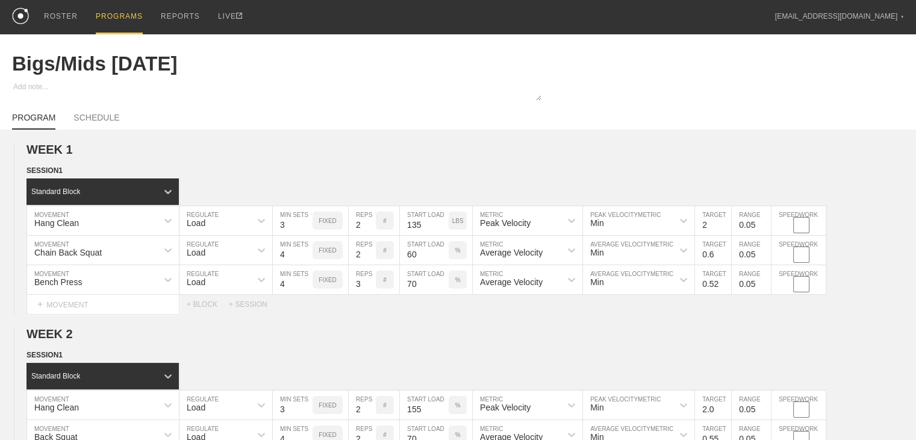
click at [84, 112] on div "PROGRAM SCHEDULE" at bounding box center [458, 116] width 892 height 27
click at [90, 124] on link "SCHEDULE" at bounding box center [96, 121] width 46 height 17
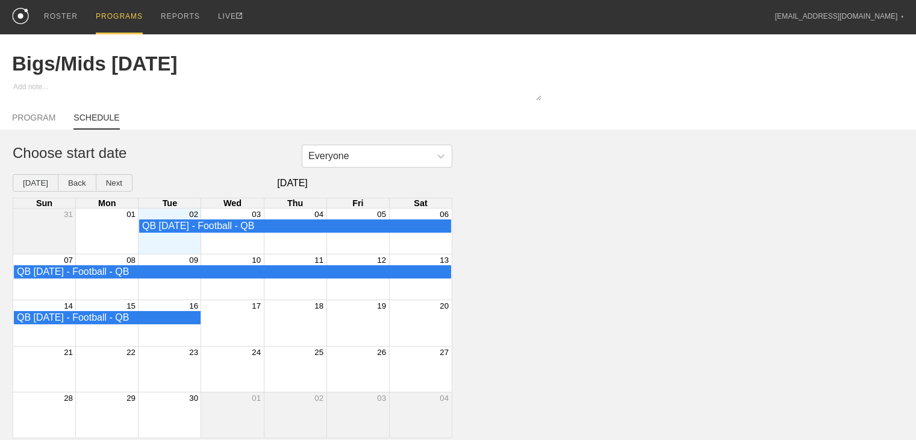
scroll to position [7, 0]
click at [176, 243] on div "Month View" at bounding box center [169, 230] width 63 height 45
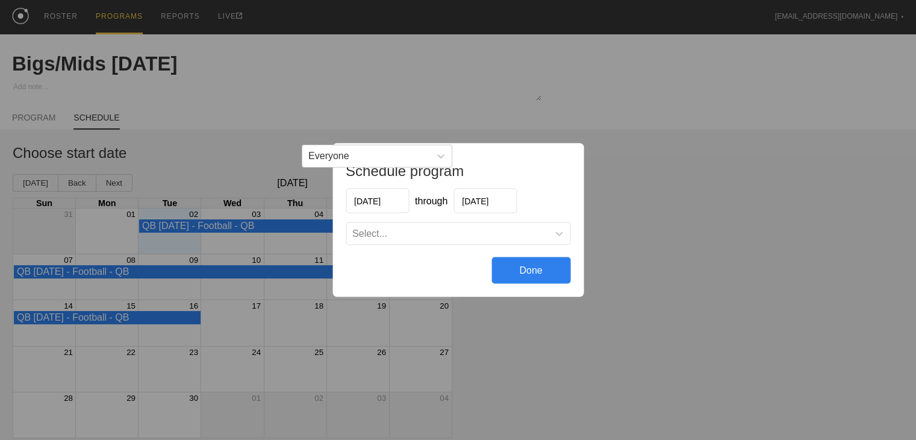
click at [385, 229] on div "Select..." at bounding box center [369, 233] width 35 height 11
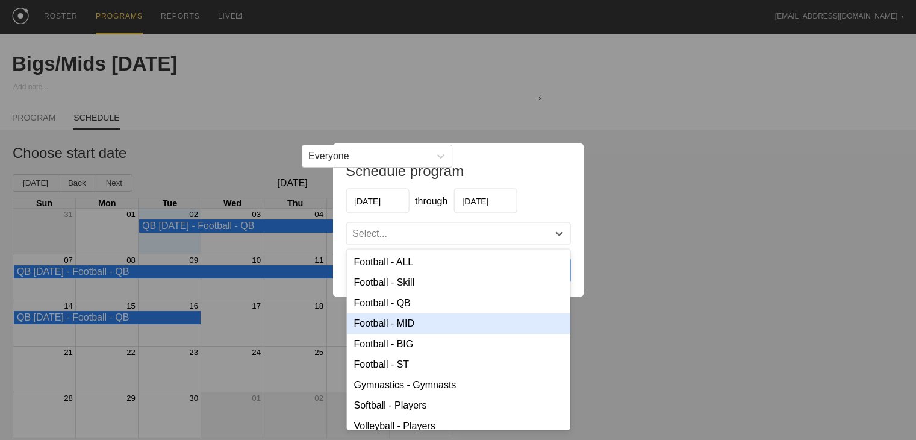
click at [385, 323] on div "Football - MID" at bounding box center [457, 323] width 223 height 20
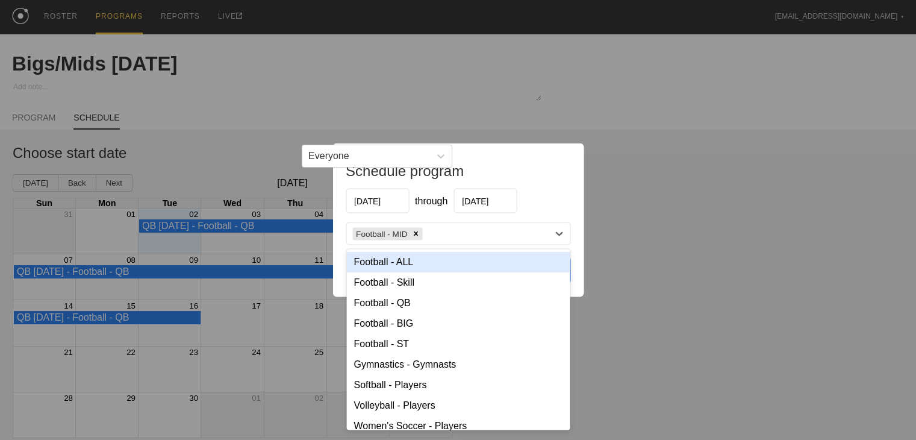
click at [442, 229] on div "Football - MID" at bounding box center [447, 233] width 202 height 17
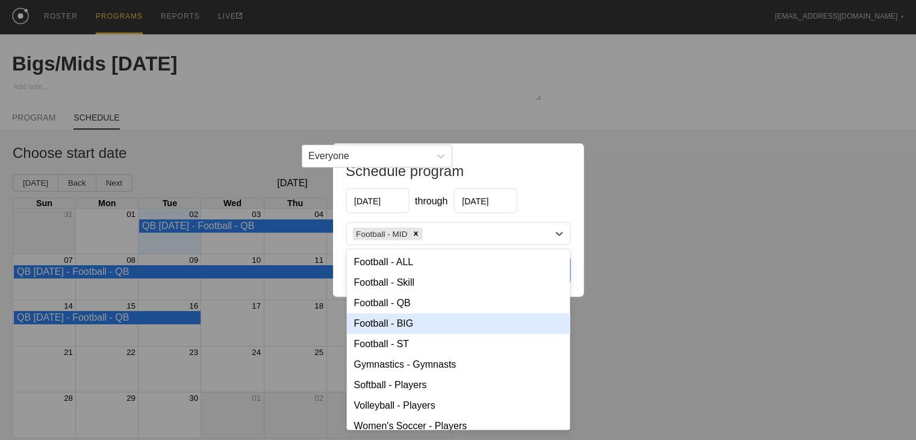
click at [414, 319] on div "Football - BIG" at bounding box center [457, 323] width 223 height 20
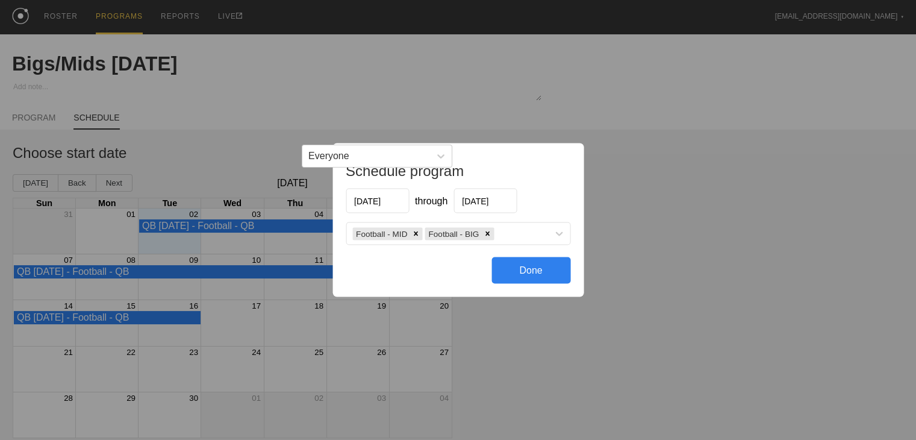
click at [457, 266] on div "Done" at bounding box center [530, 270] width 79 height 27
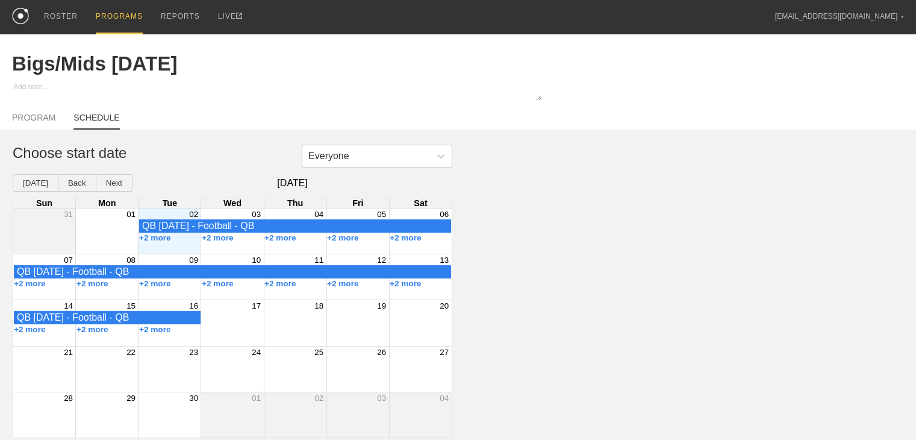
click at [114, 12] on div "PROGRAMS" at bounding box center [119, 17] width 47 height 34
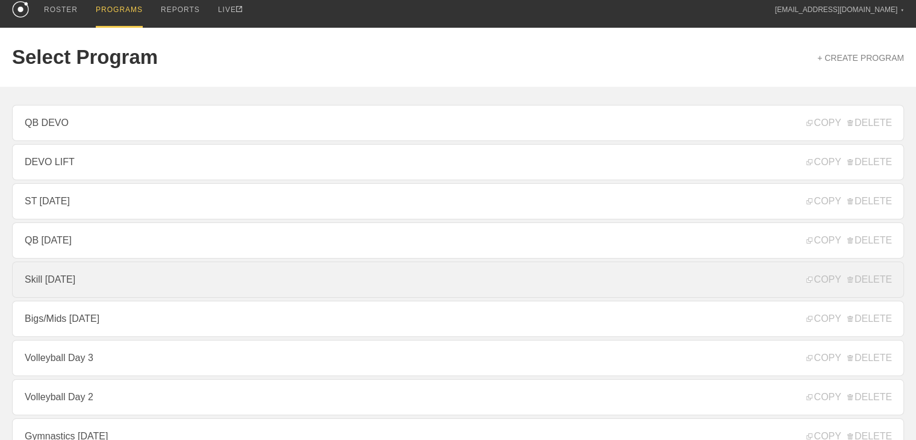
click at [78, 281] on link "Skill [DATE]" at bounding box center [458, 279] width 892 height 36
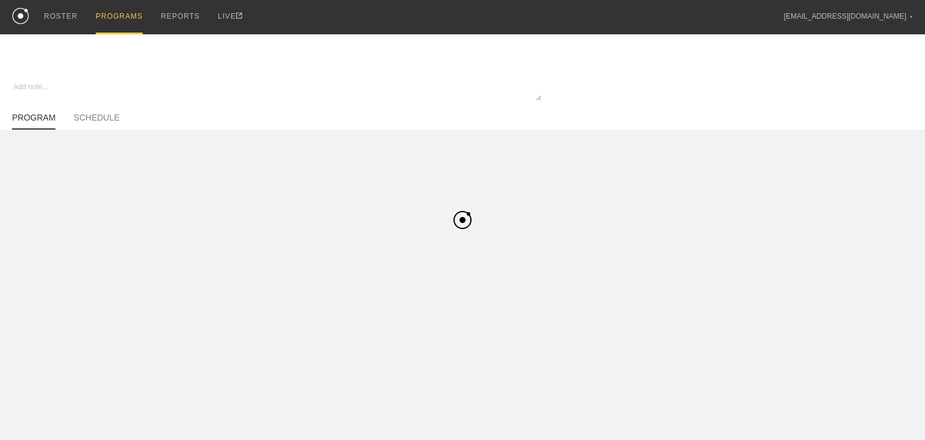
type textarea "x"
type input "Skill [DATE]"
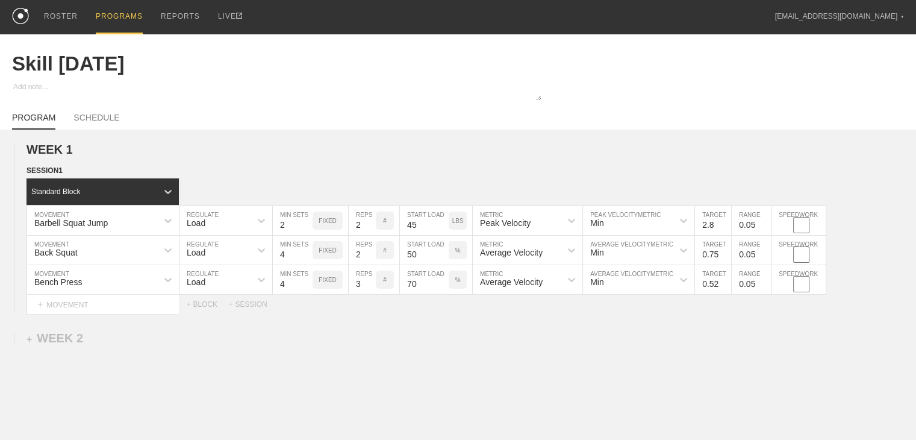
scroll to position [95, 0]
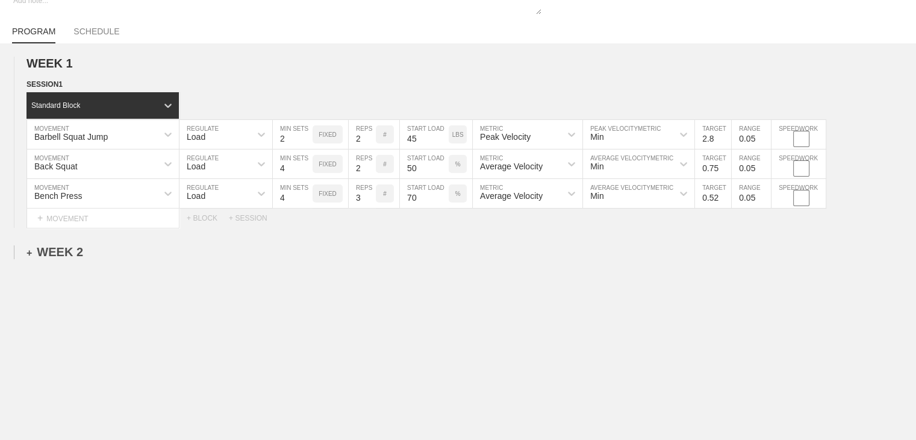
click at [69, 253] on div "+ WEEK 2" at bounding box center [55, 252] width 57 height 14
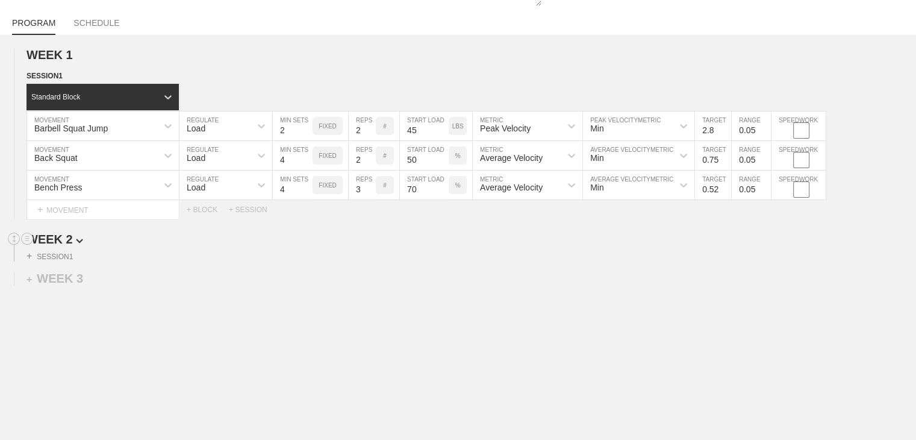
scroll to position [130, 0]
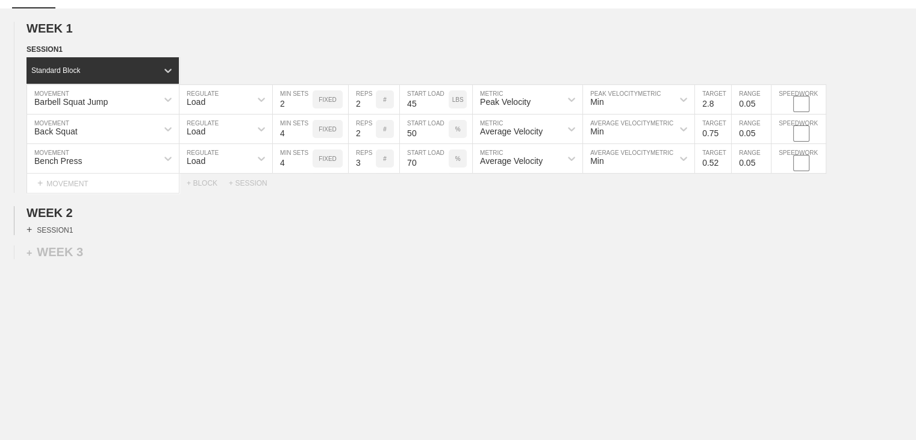
click at [63, 229] on div "+ SESSION 1" at bounding box center [50, 229] width 46 height 11
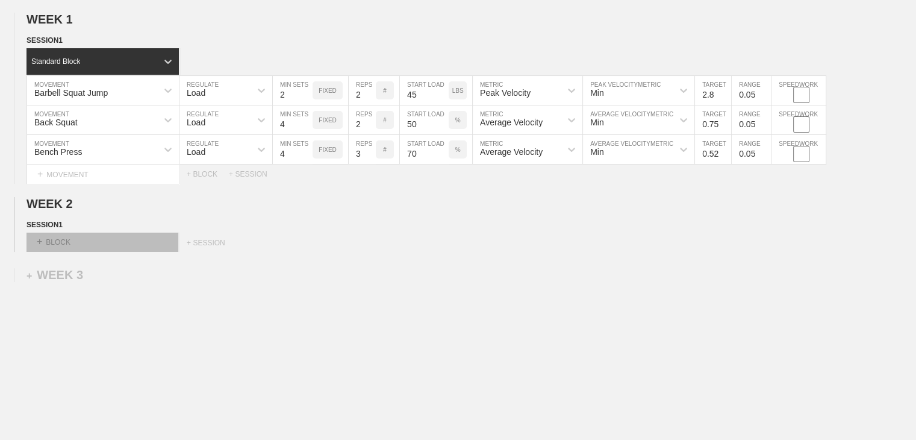
click at [64, 246] on div "+ BLOCK" at bounding box center [103, 241] width 152 height 19
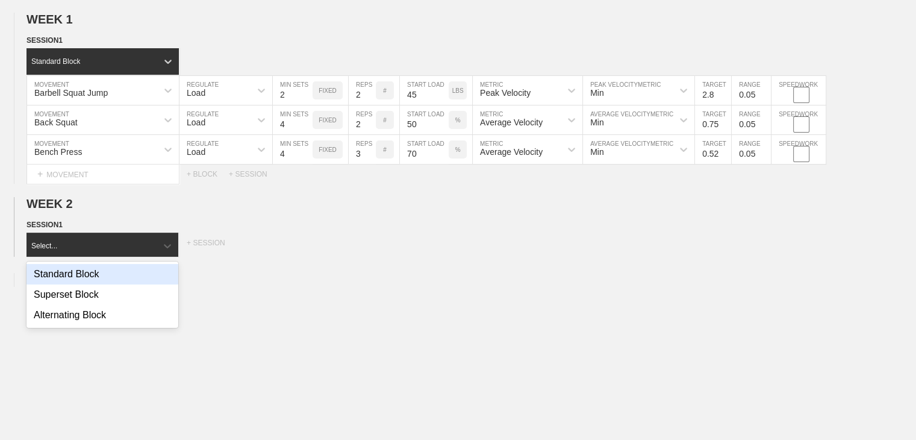
click at [71, 280] on div "Standard Block" at bounding box center [103, 274] width 152 height 20
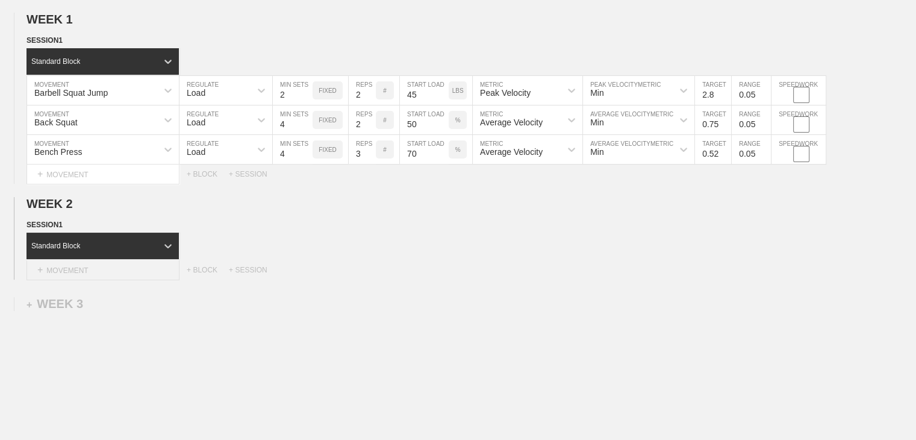
scroll to position [190, 0]
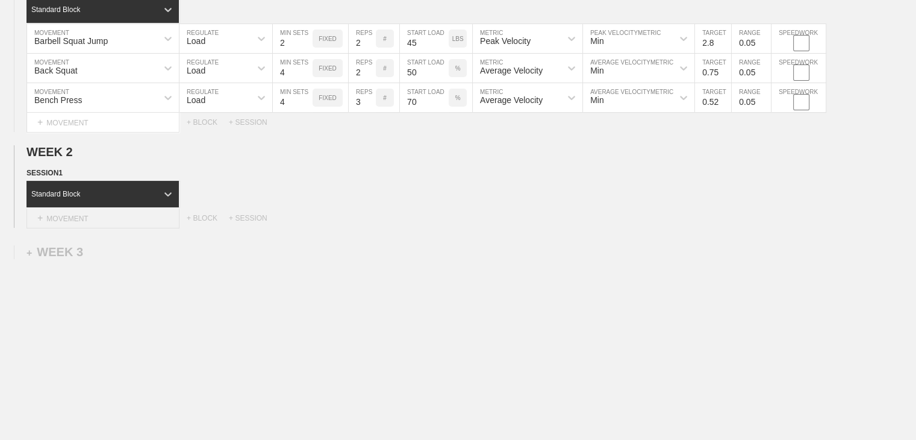
click at [111, 219] on div "+ MOVEMENT" at bounding box center [103, 218] width 153 height 20
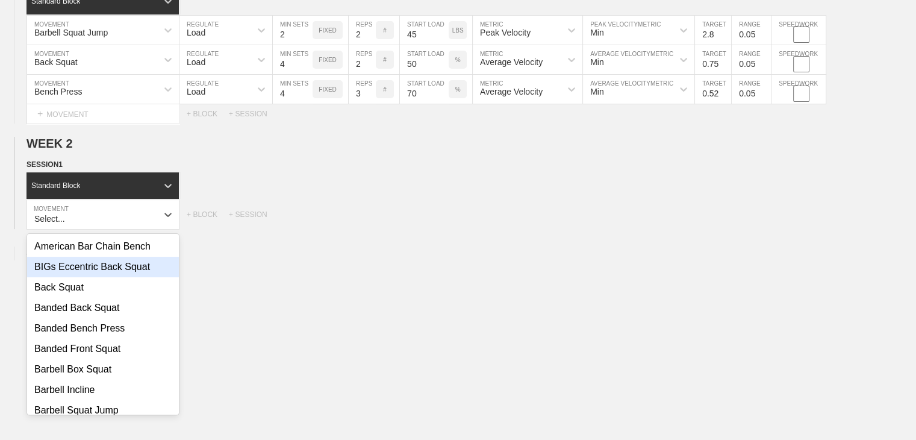
scroll to position [60, 0]
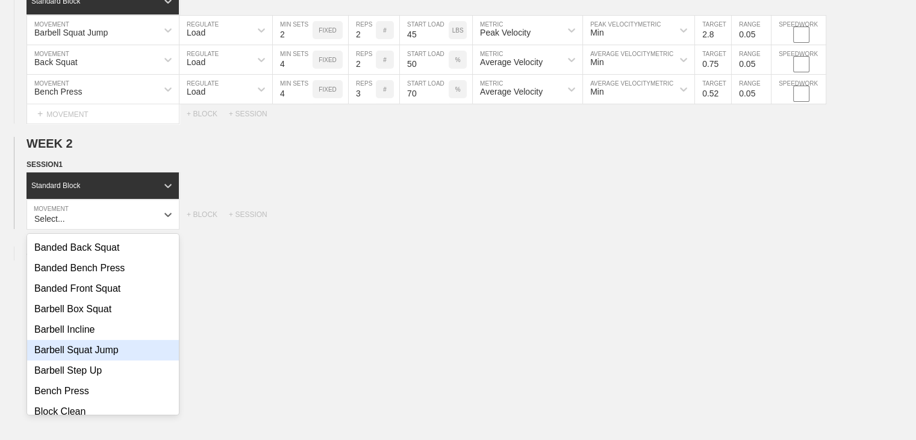
click at [92, 360] on div "Barbell Squat Jump" at bounding box center [103, 350] width 152 height 20
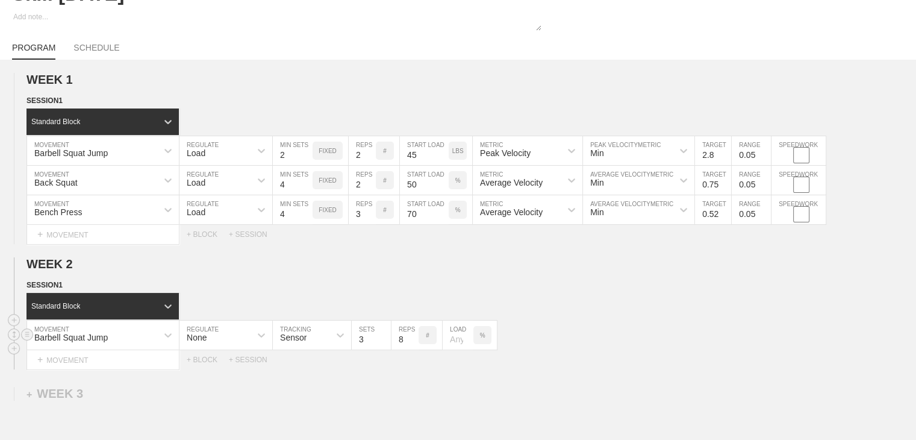
scroll to position [130, 0]
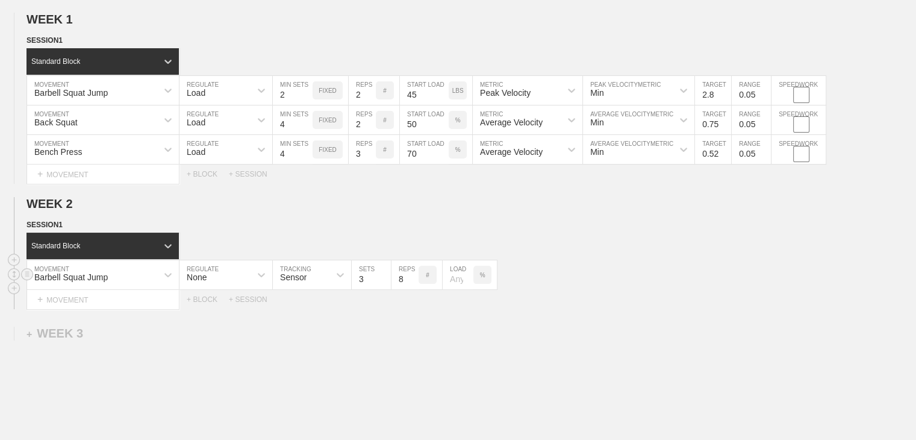
click at [239, 285] on div "None" at bounding box center [214, 274] width 71 height 20
click at [226, 331] on div "Load" at bounding box center [225, 327] width 93 height 20
type input "2"
click at [307, 289] on input "2" at bounding box center [293, 274] width 40 height 29
click at [370, 289] on input "7" at bounding box center [362, 274] width 27 height 29
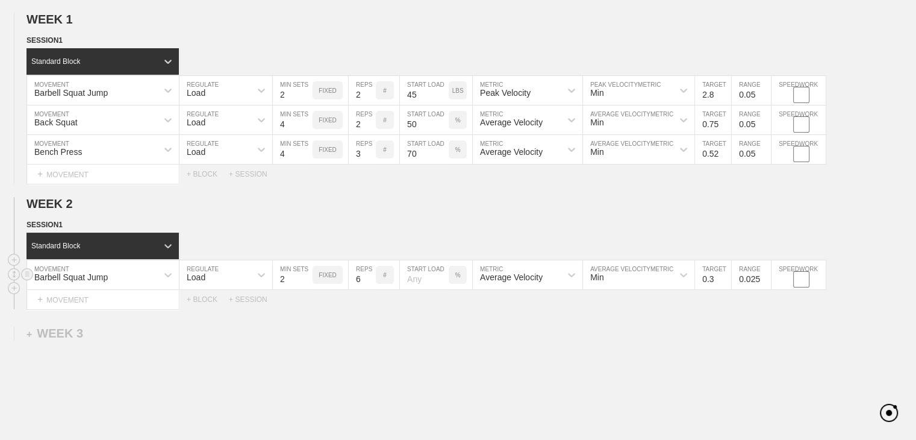
click at [370, 289] on input "6" at bounding box center [362, 274] width 27 height 29
click at [370, 289] on input "1" at bounding box center [362, 274] width 27 height 29
type input "2"
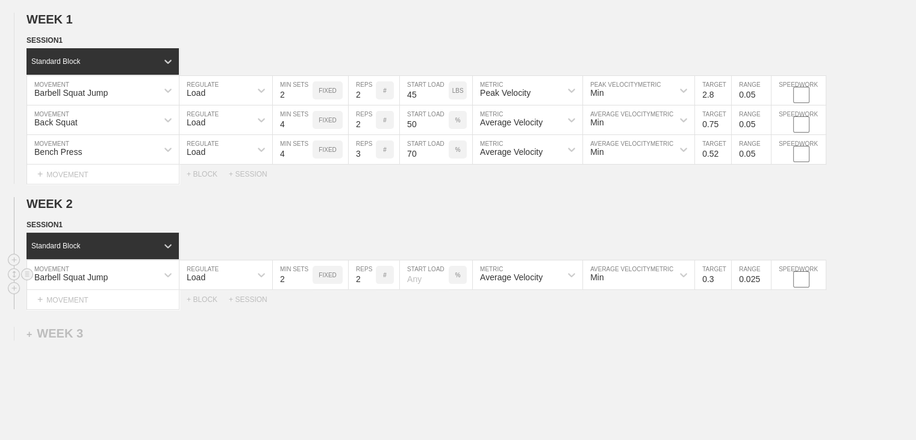
click at [366, 283] on input "2" at bounding box center [362, 274] width 27 height 29
click at [405, 325] on div "WEEK 1 DUPLICATE DELETE SESSION 1 Standard Block DUPLICATE INSERT MOVEMENT AFTE…" at bounding box center [458, 260] width 916 height 522
click at [457, 284] on div "%" at bounding box center [458, 275] width 18 height 18
click at [456, 284] on div "KGS" at bounding box center [458, 275] width 18 height 18
click at [437, 289] on input "number" at bounding box center [424, 274] width 49 height 29
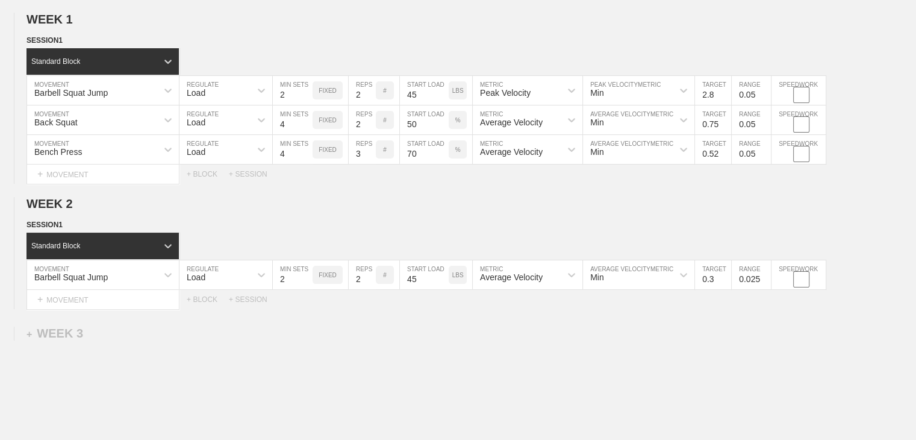
type input "45"
click at [457, 335] on div "WEEK 1 DUPLICATE DELETE SESSION 1 Standard Block DUPLICATE INSERT MOVEMENT AFTE…" at bounding box center [458, 260] width 916 height 522
click at [457, 282] on div "Average Velocity" at bounding box center [511, 277] width 63 height 10
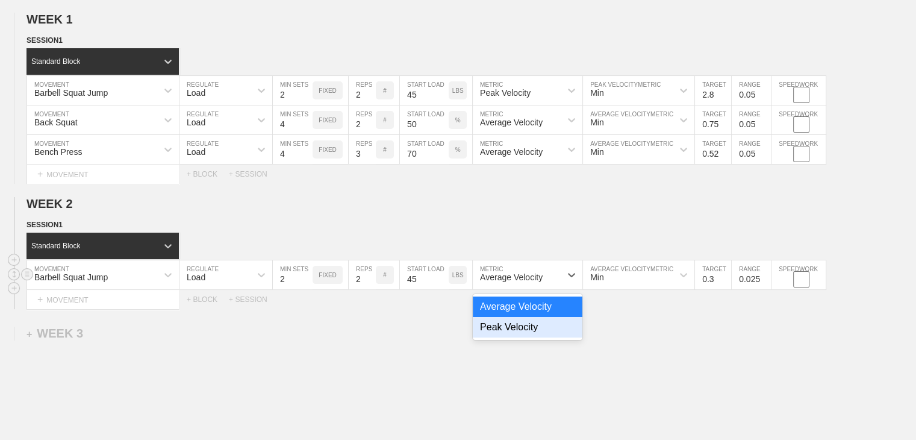
click at [457, 332] on div "Peak Velocity" at bounding box center [528, 327] width 110 height 20
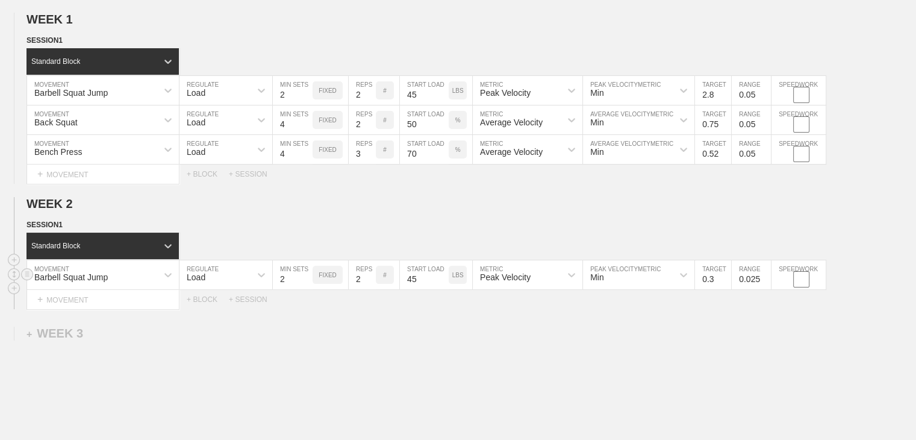
click at [457, 286] on input "0.3" at bounding box center [713, 274] width 36 height 29
type input "2.8"
click at [457, 319] on div "WEEK 1 DUPLICATE DELETE SESSION 1 Standard Block DUPLICATE INSERT MOVEMENT AFTE…" at bounding box center [458, 260] width 916 height 522
click at [457, 289] on input "0.025" at bounding box center [751, 274] width 39 height 29
type input "0.05"
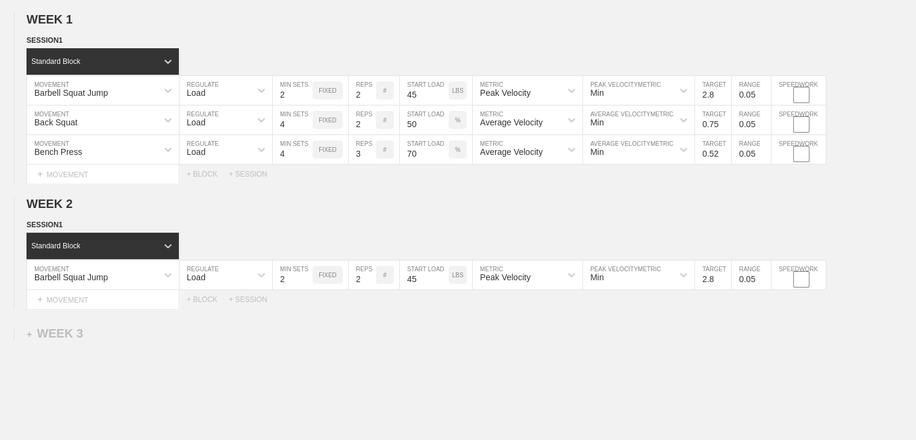
click at [457, 329] on div "WEEK 1 DUPLICATE DELETE SESSION 1 Standard Block DUPLICATE INSERT MOVEMENT AFTE…" at bounding box center [458, 260] width 916 height 522
click at [61, 306] on div "+ MOVEMENT" at bounding box center [103, 300] width 153 height 20
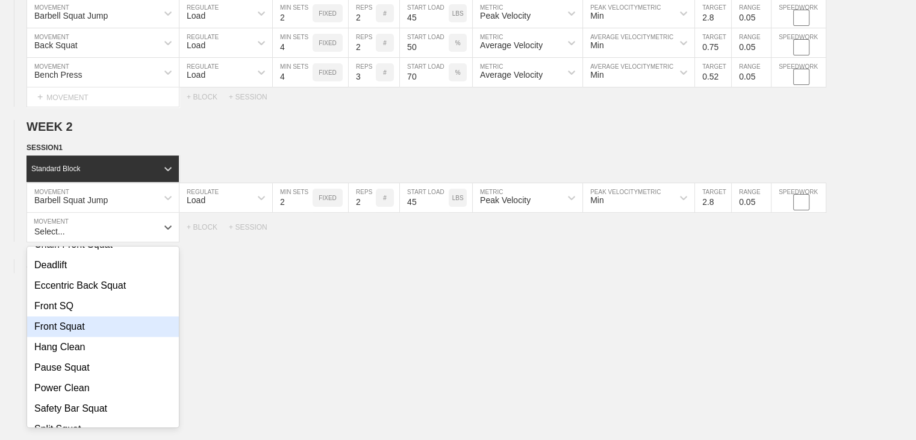
scroll to position [361, 0]
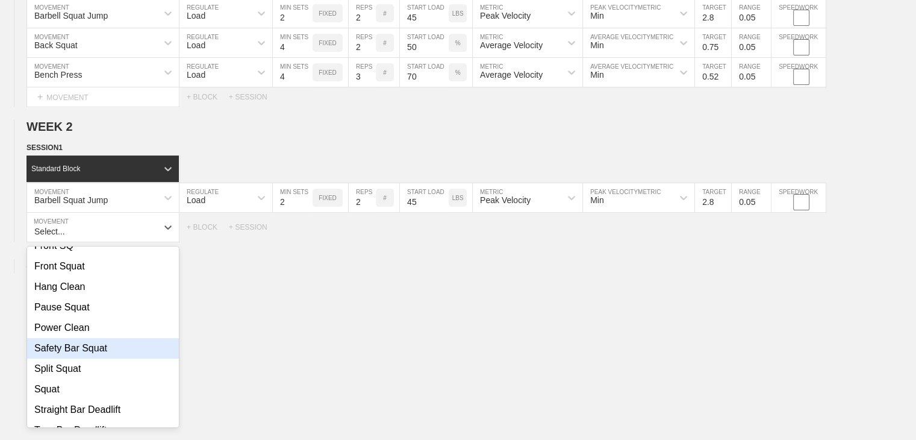
click at [81, 358] on div "Safety Bar Squat" at bounding box center [103, 348] width 152 height 20
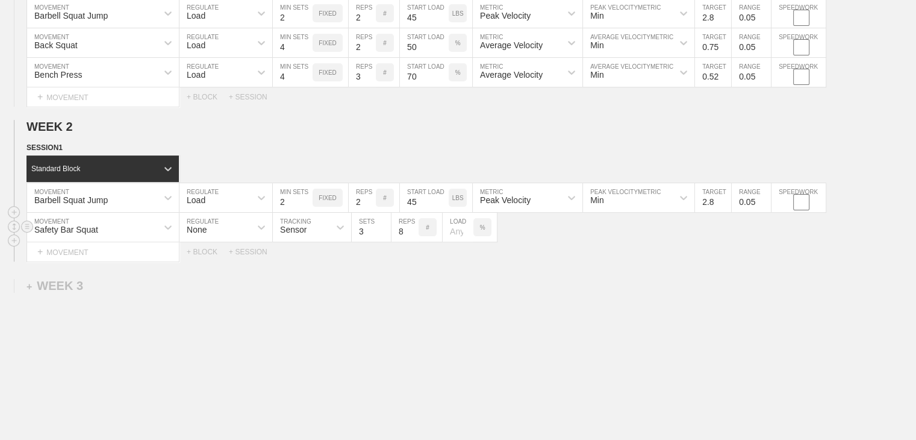
click at [231, 237] on div "None" at bounding box center [214, 227] width 71 height 20
click at [219, 287] on div "Load" at bounding box center [225, 279] width 93 height 20
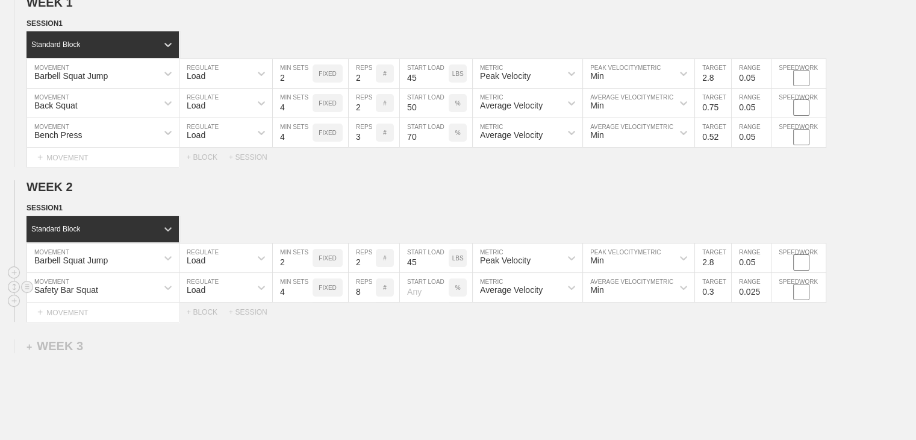
type input "4"
click at [304, 296] on input "4" at bounding box center [293, 287] width 40 height 29
click at [369, 302] on input "7" at bounding box center [362, 287] width 27 height 29
click at [369, 302] on input "6" at bounding box center [362, 287] width 27 height 29
click at [369, 302] on input "5" at bounding box center [362, 287] width 27 height 29
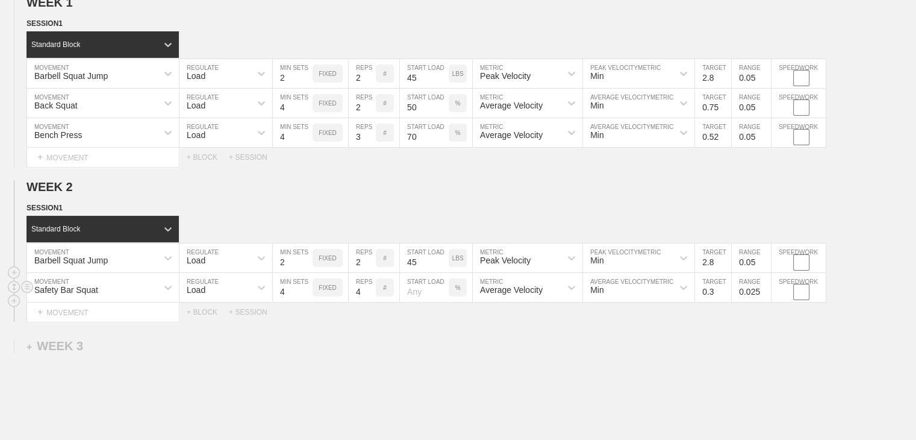
click at [369, 302] on input "4" at bounding box center [362, 287] width 27 height 29
click at [369, 302] on input "3" at bounding box center [362, 287] width 27 height 29
type input "2"
click at [369, 302] on input "2" at bounding box center [362, 287] width 27 height 29
click at [457, 292] on div "%" at bounding box center [458, 287] width 18 height 18
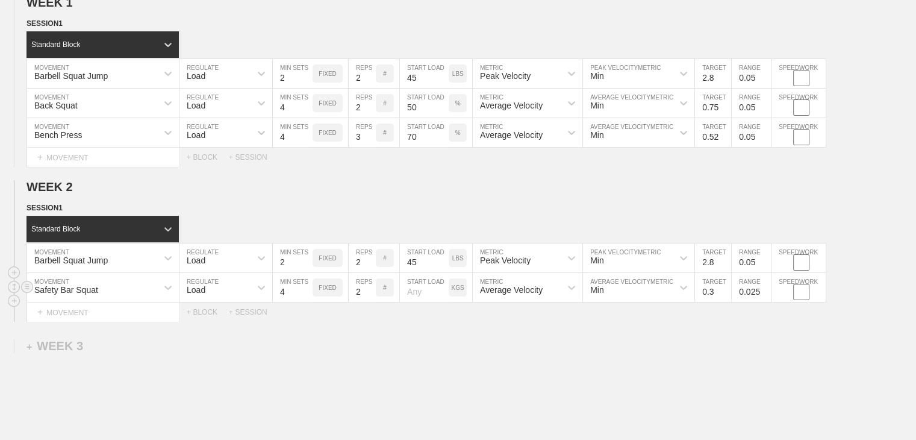
click at [457, 291] on p "KGS" at bounding box center [457, 287] width 13 height 7
click at [426, 301] on input "number" at bounding box center [424, 287] width 49 height 29
type input "155"
drag, startPoint x: 438, startPoint y: 344, endPoint x: 432, endPoint y: 351, distance: 9.8
click at [438, 344] on div "WEEK 1 DUPLICATE DELETE SESSION 1 Standard Block DUPLICATE INSERT MOVEMENT AFTE…" at bounding box center [458, 258] width 916 height 551
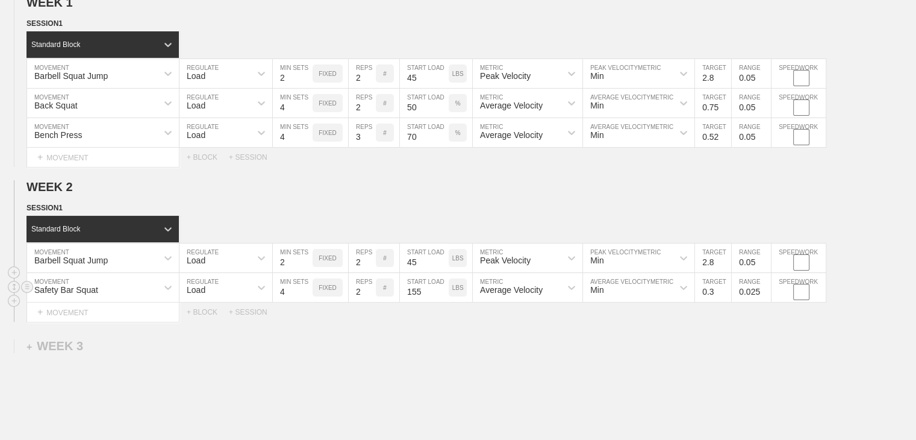
click at [457, 299] on input "0.3" at bounding box center [713, 287] width 36 height 29
type input "0.7"
click at [457, 295] on input "0.025" at bounding box center [751, 287] width 39 height 29
type input "0.05"
click at [457, 357] on div "WEEK 1 DUPLICATE DELETE SESSION 1 Standard Block DUPLICATE INSERT MOVEMENT AFTE…" at bounding box center [458, 258] width 916 height 551
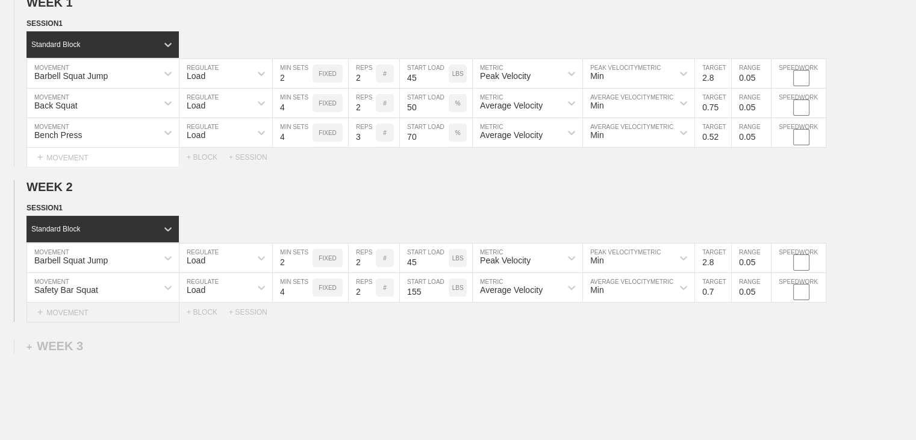
click at [56, 314] on div "+ MOVEMENT" at bounding box center [103, 312] width 153 height 20
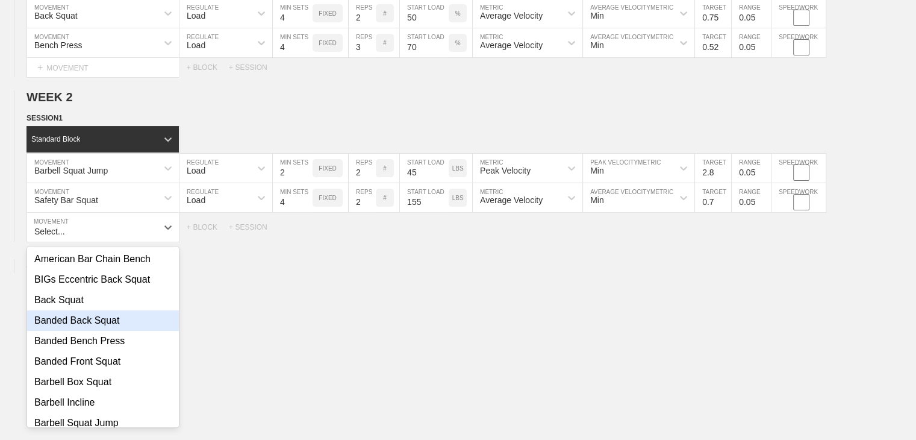
scroll to position [60, 0]
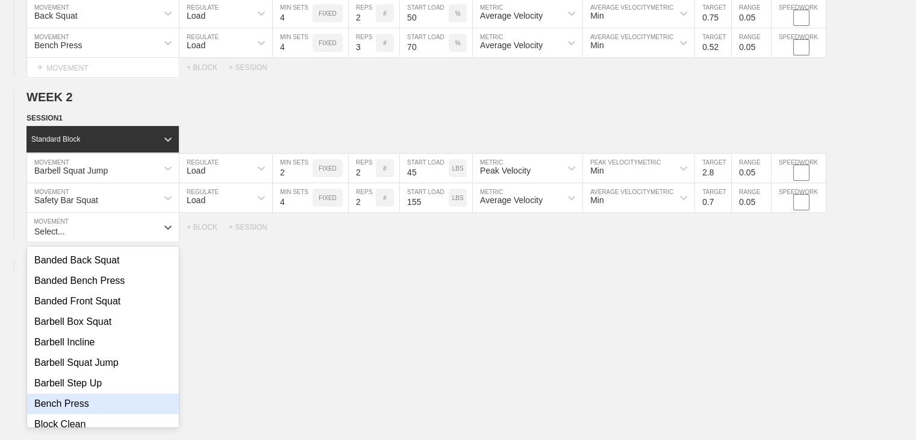
click at [66, 406] on div "Bench Press" at bounding box center [103, 403] width 152 height 20
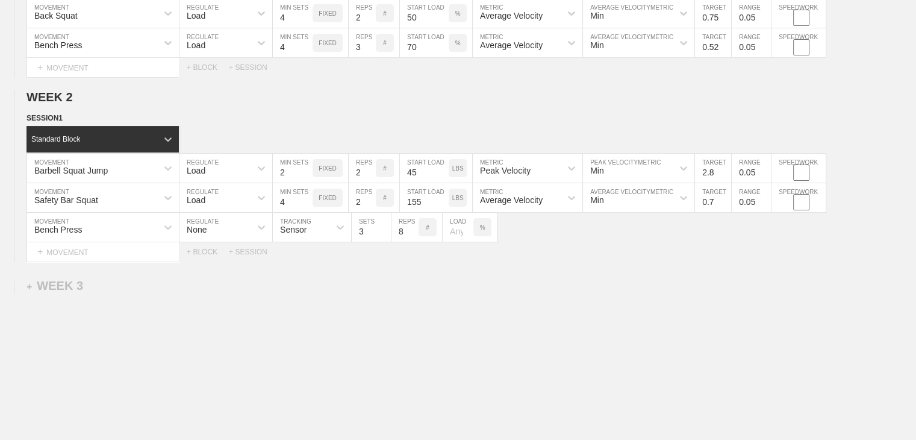
scroll to position [116, 0]
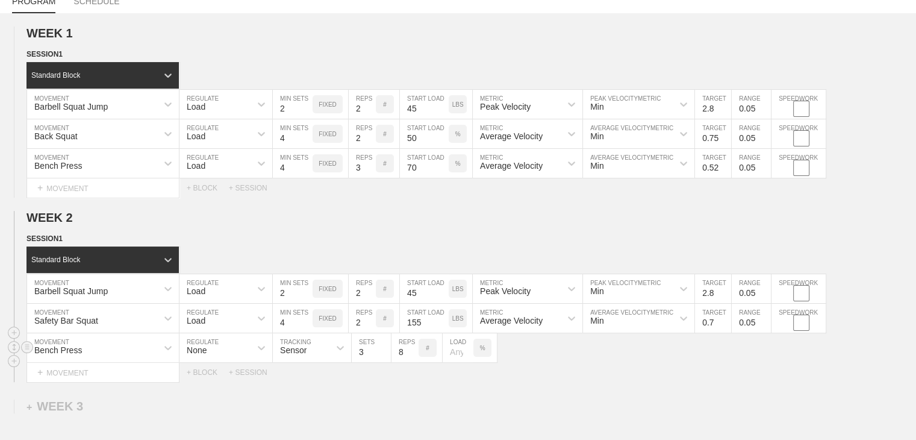
click at [222, 358] on div "None" at bounding box center [214, 347] width 71 height 20
drag, startPoint x: 213, startPoint y: 405, endPoint x: 217, endPoint y: 411, distance: 7.0
click at [213, 405] on div "Load" at bounding box center [225, 400] width 93 height 20
type input "4"
click at [308, 357] on input "4" at bounding box center [293, 347] width 40 height 29
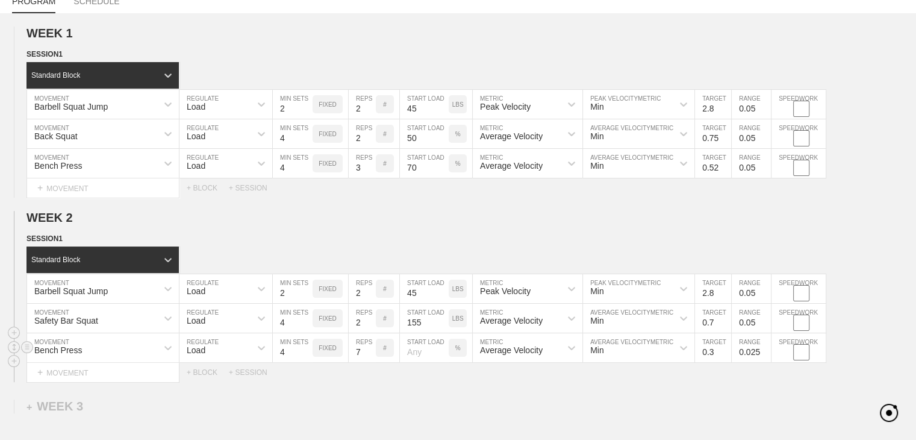
click at [370, 362] on input "7" at bounding box center [362, 347] width 27 height 29
click at [370, 362] on input "6" at bounding box center [362, 347] width 27 height 29
click at [370, 362] on input "5" at bounding box center [362, 347] width 27 height 29
click at [370, 362] on input "4" at bounding box center [362, 347] width 27 height 29
type input "3"
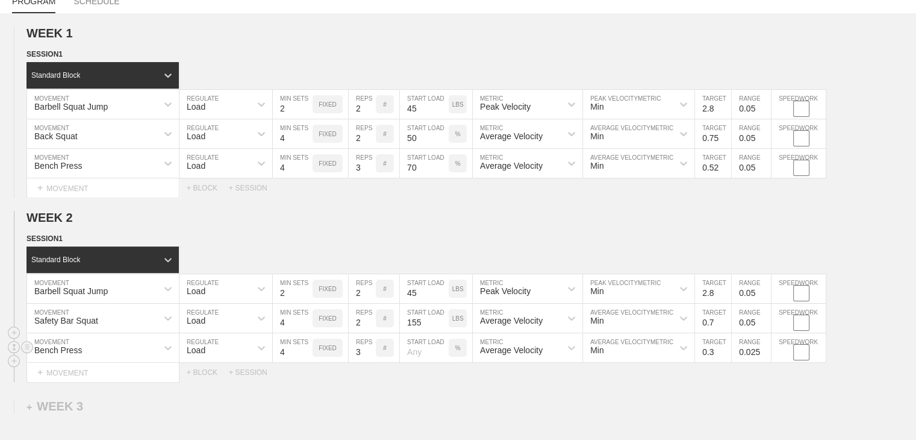
click at [370, 362] on input "3" at bounding box center [362, 347] width 27 height 29
click at [423, 355] on input "number" at bounding box center [424, 347] width 49 height 29
type input "75"
drag, startPoint x: 525, startPoint y: 392, endPoint x: 703, endPoint y: 361, distance: 181.6
click at [457, 391] on div "WEEK 1 DUPLICATE DELETE SESSION 1 Standard Block DUPLICATE INSERT MOVEMENT AFTE…" at bounding box center [458, 303] width 916 height 581
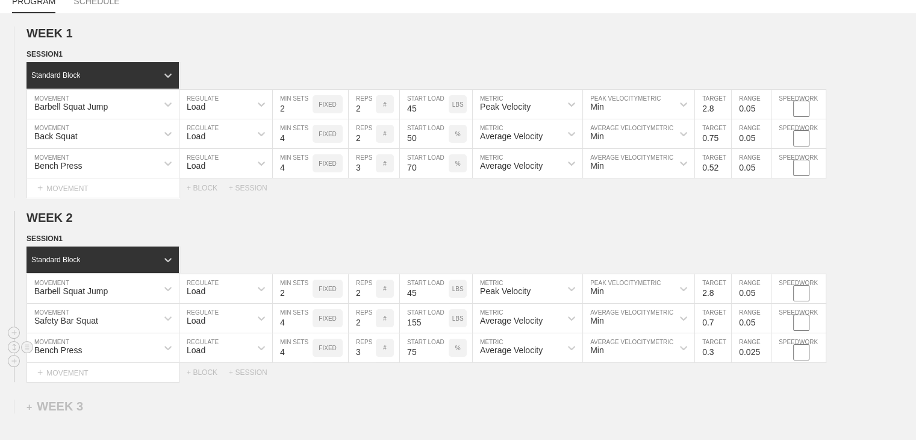
click at [457, 360] on input "0.3" at bounding box center [713, 347] width 36 height 29
type input "4"
type input "0.45"
click at [457, 356] on input "0.025" at bounding box center [751, 347] width 39 height 29
type input "0.05"
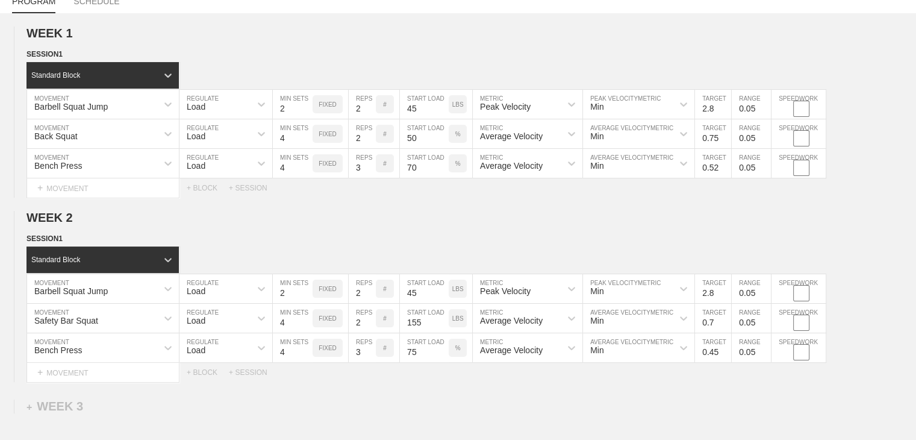
click at [457, 406] on div "WEEK 1 DUPLICATE DELETE SESSION 1 Standard Block DUPLICATE INSERT MOVEMENT AFTE…" at bounding box center [458, 303] width 916 height 581
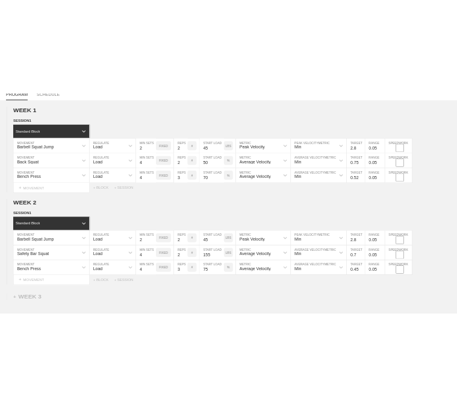
scroll to position [0, 0]
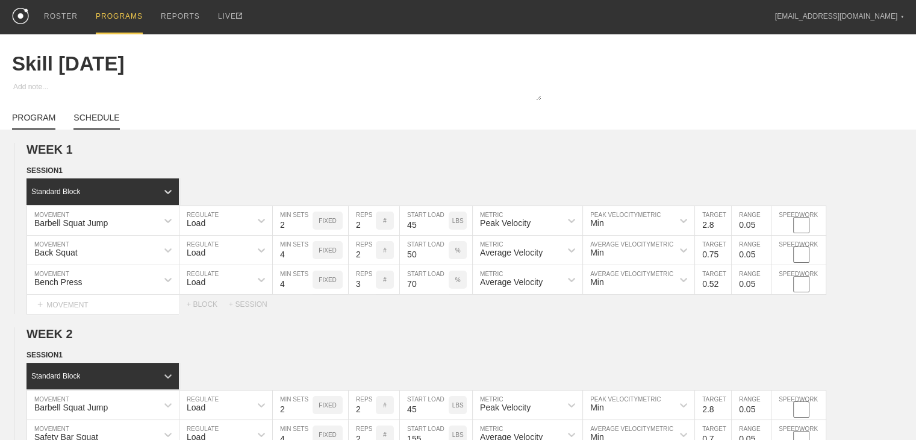
click at [98, 124] on link "SCHEDULE" at bounding box center [96, 121] width 46 height 17
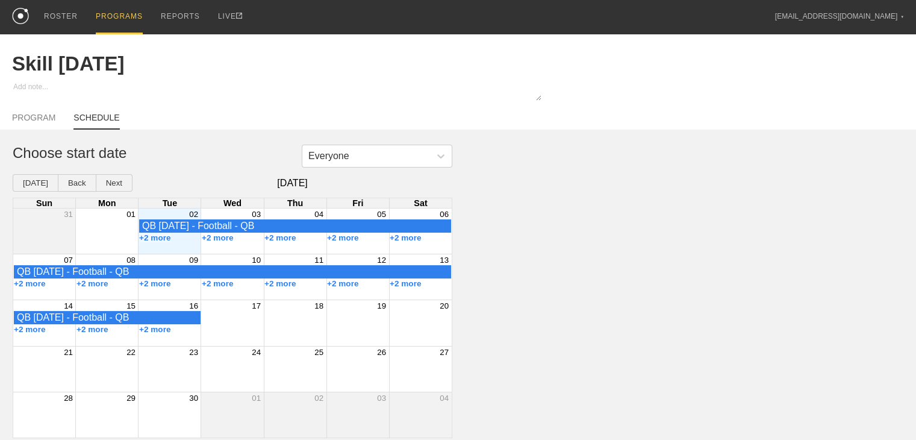
click at [189, 243] on div "+2 more" at bounding box center [170, 238] width 63 height 10
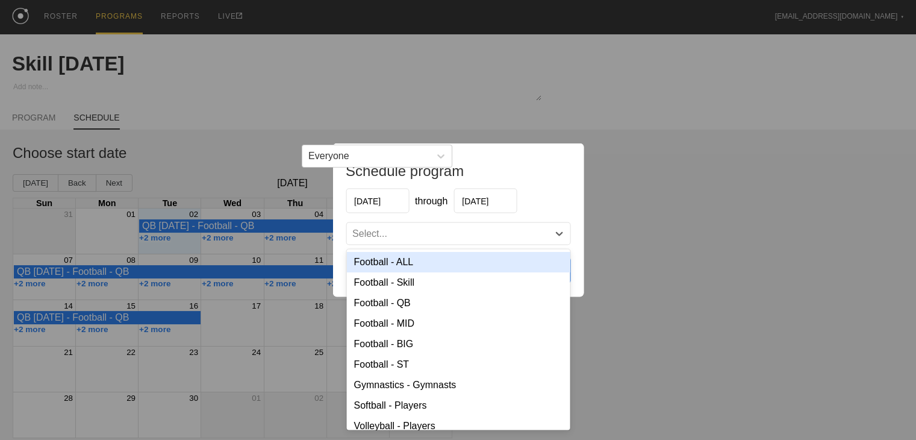
click at [406, 240] on div "Select..." at bounding box center [457, 234] width 223 height 22
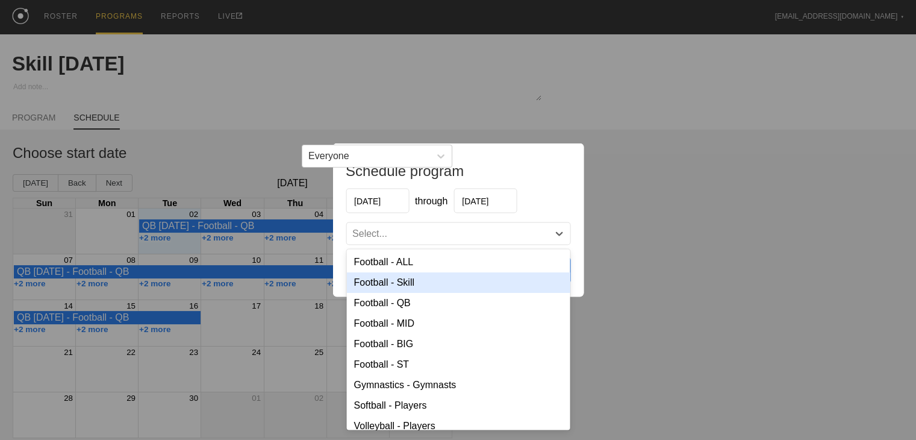
click at [404, 280] on div "Football - Skill" at bounding box center [457, 282] width 223 height 20
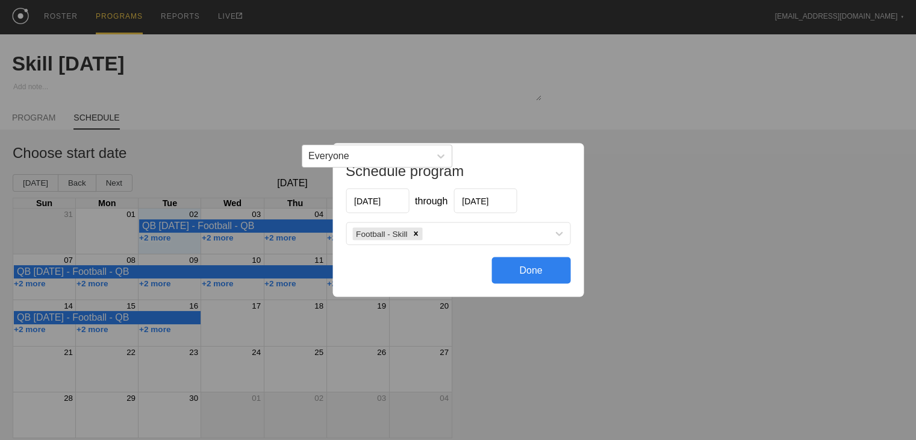
drag, startPoint x: 520, startPoint y: 278, endPoint x: 511, endPoint y: 285, distance: 12.0
click at [457, 277] on div "Done" at bounding box center [530, 270] width 79 height 27
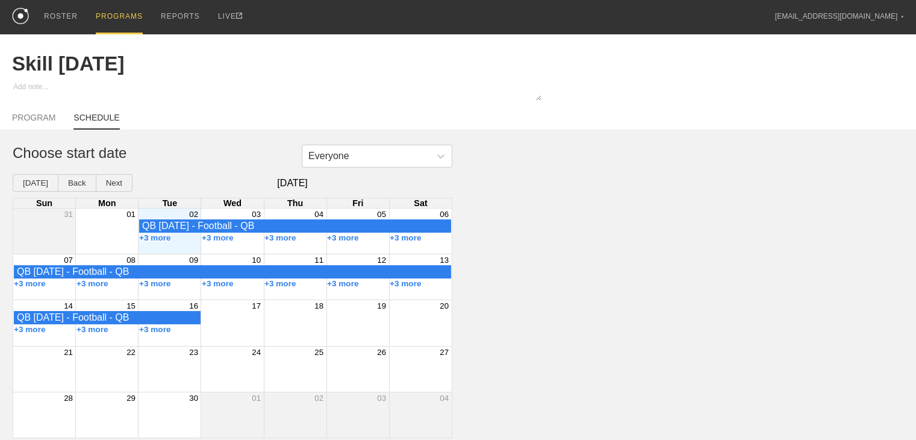
click at [115, 13] on div "PROGRAMS" at bounding box center [119, 17] width 47 height 34
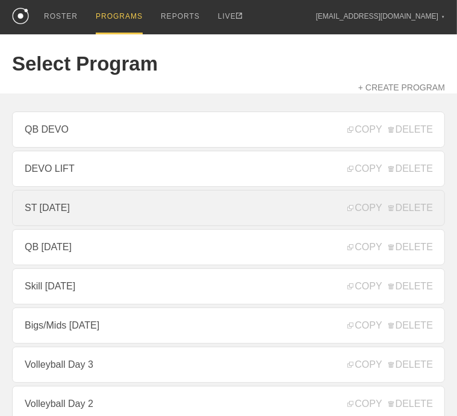
click at [128, 208] on link "ST [DATE]" at bounding box center [228, 208] width 433 height 36
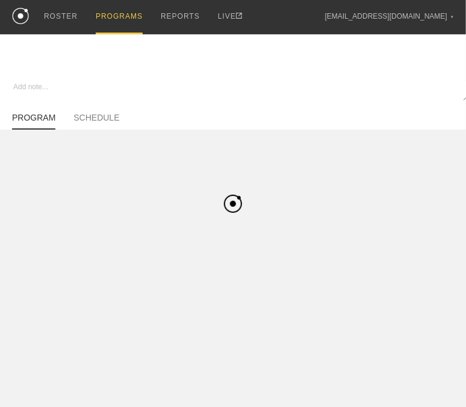
type textarea "x"
type input "ST [DATE]"
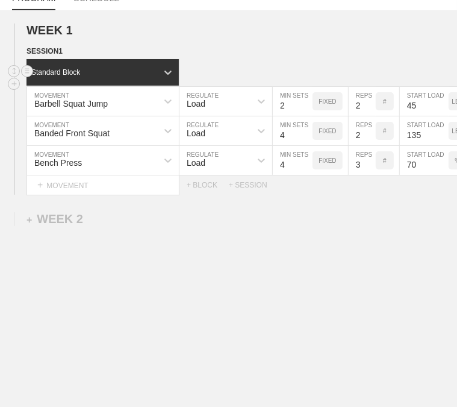
scroll to position [137, 0]
click at [61, 215] on div "+ WEEK 2" at bounding box center [55, 219] width 57 height 14
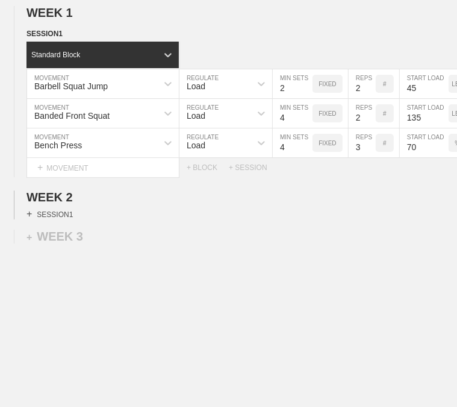
click at [62, 219] on div "+ SESSION 1" at bounding box center [50, 213] width 46 height 11
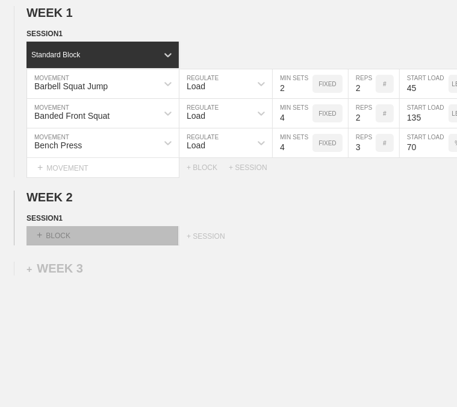
click at [60, 239] on div "+ BLOCK" at bounding box center [103, 235] width 152 height 19
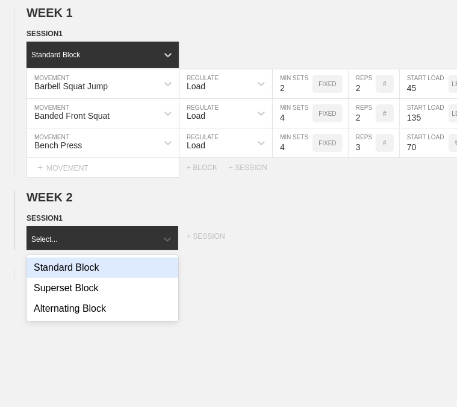
click at [84, 278] on div "Standard Block" at bounding box center [103, 267] width 152 height 20
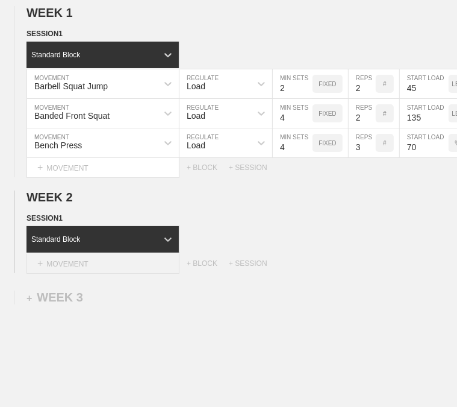
click at [99, 270] on div "+ MOVEMENT" at bounding box center [103, 264] width 153 height 20
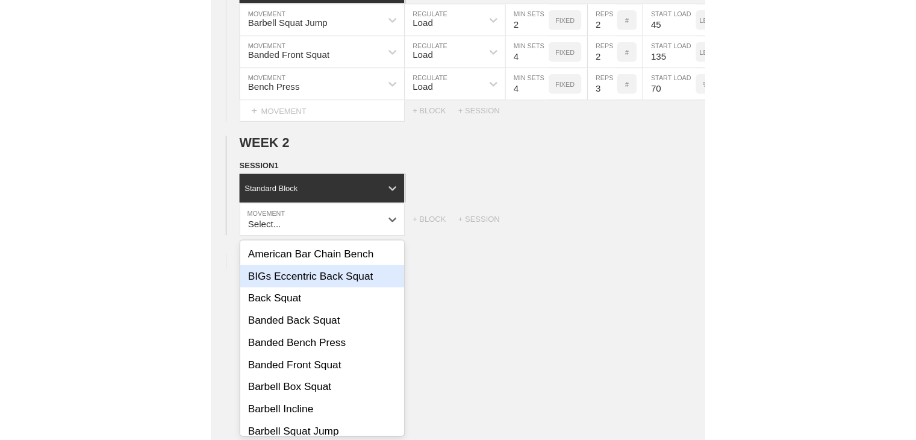
scroll to position [60, 0]
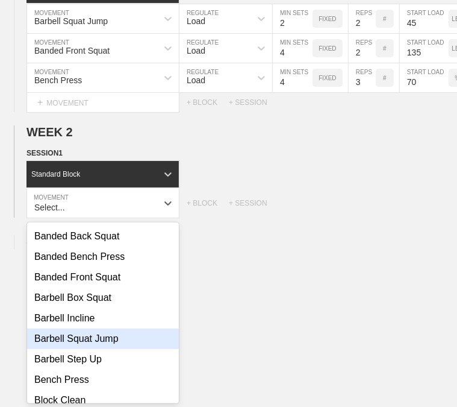
click at [85, 347] on div "Barbell Squat Jump" at bounding box center [103, 338] width 152 height 20
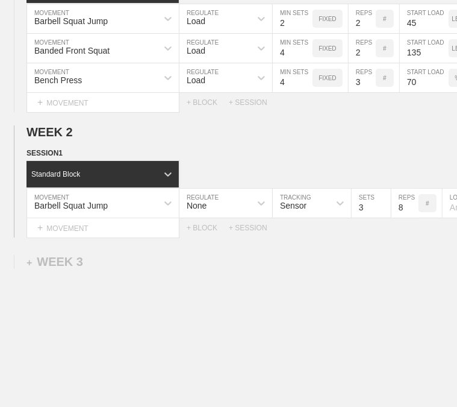
type textarea "x"
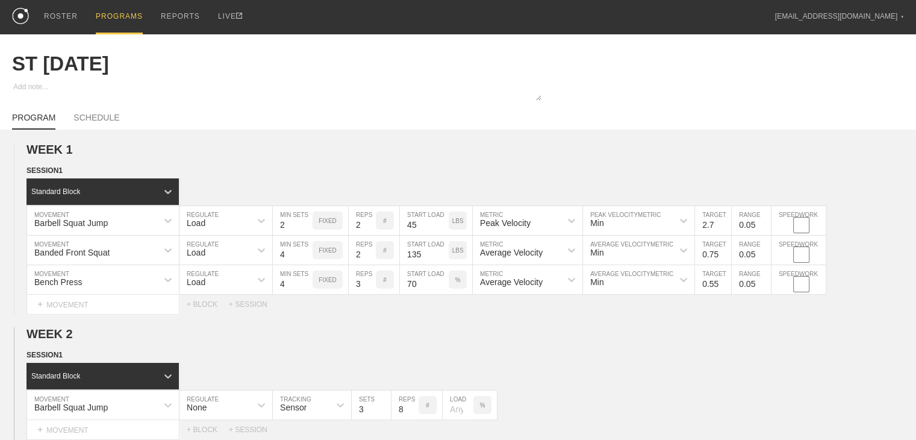
scroll to position [120, 0]
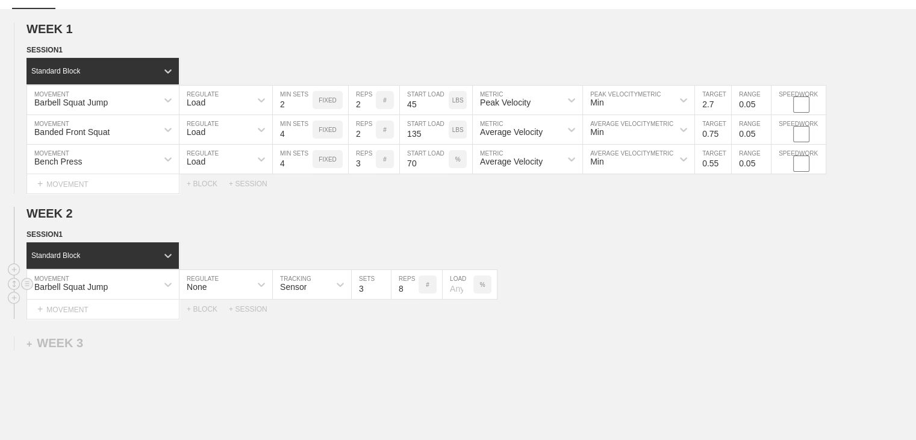
click at [239, 295] on div "None" at bounding box center [214, 284] width 71 height 20
click at [222, 347] on div "Load" at bounding box center [225, 336] width 93 height 20
click at [305, 299] on input "2" at bounding box center [293, 284] width 40 height 29
click at [305, 299] on input "1" at bounding box center [293, 284] width 40 height 29
type input "2"
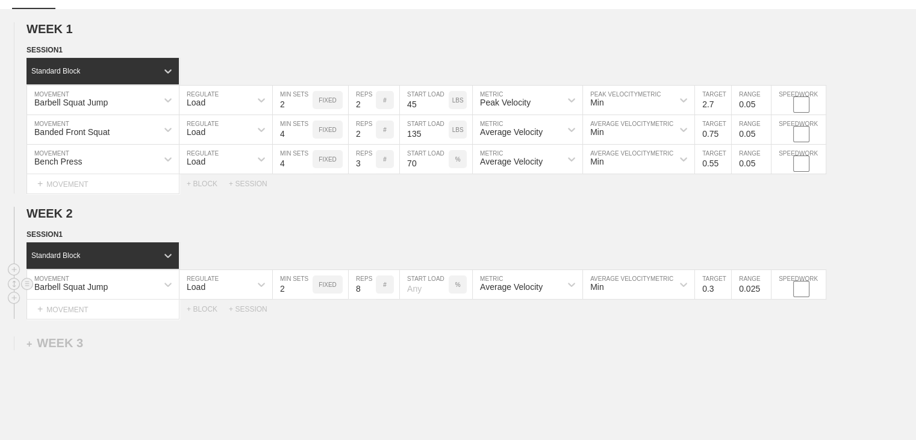
click at [304, 293] on input "2" at bounding box center [293, 284] width 40 height 29
click at [369, 299] on input "7" at bounding box center [362, 284] width 27 height 29
click at [369, 299] on input "6" at bounding box center [362, 284] width 27 height 29
click at [369, 299] on input "5" at bounding box center [362, 284] width 27 height 29
click at [369, 299] on input "4" at bounding box center [362, 284] width 27 height 29
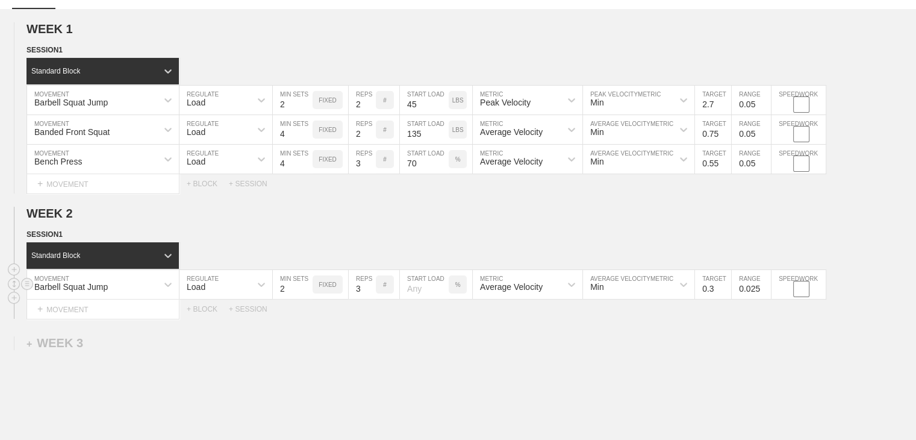
click at [369, 299] on input "3" at bounding box center [362, 284] width 27 height 29
type input "2"
click at [369, 299] on input "2" at bounding box center [362, 284] width 27 height 29
click at [457, 288] on p "%" at bounding box center [457, 284] width 5 height 7
click at [457, 288] on p "KGS" at bounding box center [457, 284] width 13 height 7
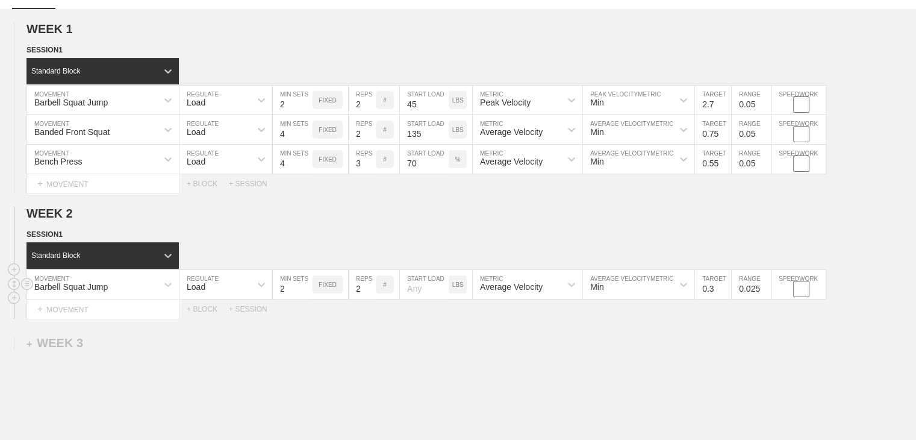
click at [419, 295] on input "number" at bounding box center [424, 284] width 49 height 29
type input "45"
click at [441, 330] on div "WEEK 1 DUPLICATE DELETE SESSION 1 Standard Block DUPLICATE INSERT MOVEMENT AFTE…" at bounding box center [458, 270] width 916 height 522
click at [457, 292] on div "Average Velocity" at bounding box center [511, 287] width 63 height 10
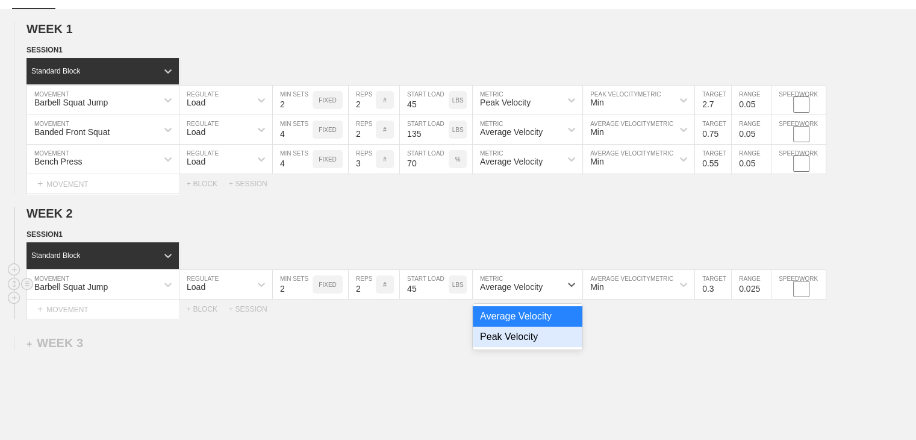
click at [457, 347] on div "Peak Velocity" at bounding box center [528, 336] width 110 height 20
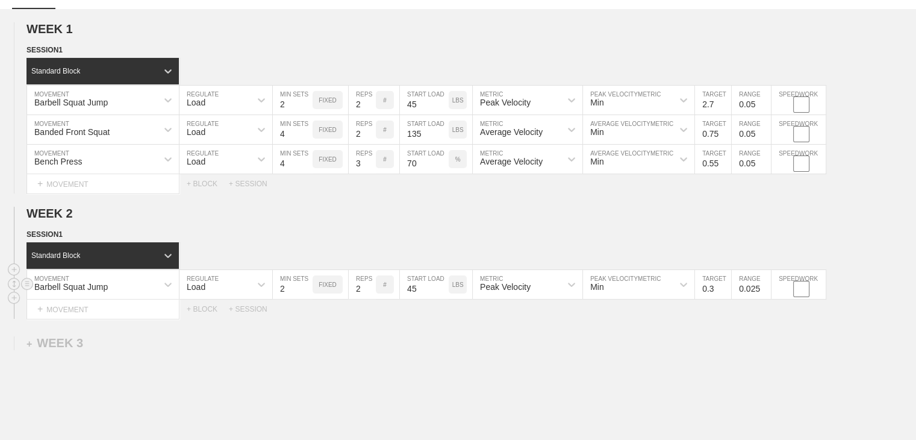
click at [457, 295] on input "0.3" at bounding box center [713, 284] width 36 height 29
type input "2.7"
click at [457, 331] on div "WEEK 1 DUPLICATE DELETE SESSION 1 Standard Block DUPLICATE INSERT MOVEMENT AFTE…" at bounding box center [458, 270] width 916 height 522
click at [457, 299] on input "0.025" at bounding box center [751, 284] width 39 height 29
type input "0"
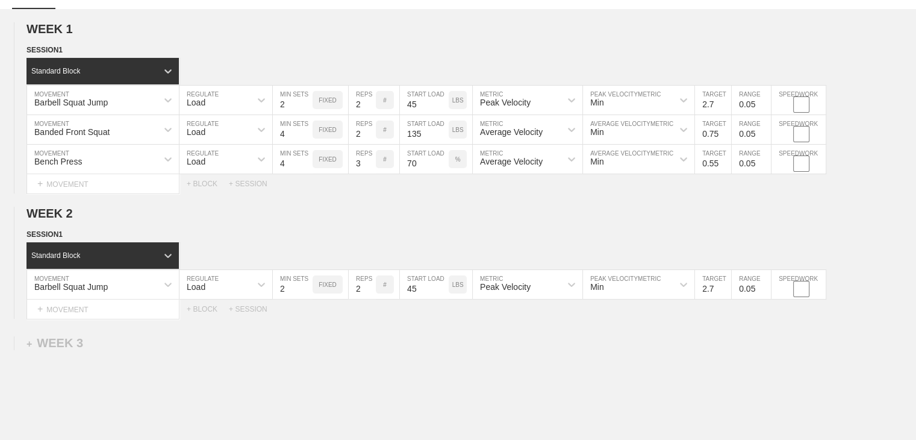
type input "0.05"
click at [457, 340] on div "WEEK 1 DUPLICATE DELETE SESSION 1 Standard Block DUPLICATE INSERT MOVEMENT AFTE…" at bounding box center [458, 270] width 916 height 522
click at [76, 319] on div "+ MOVEMENT" at bounding box center [103, 309] width 153 height 20
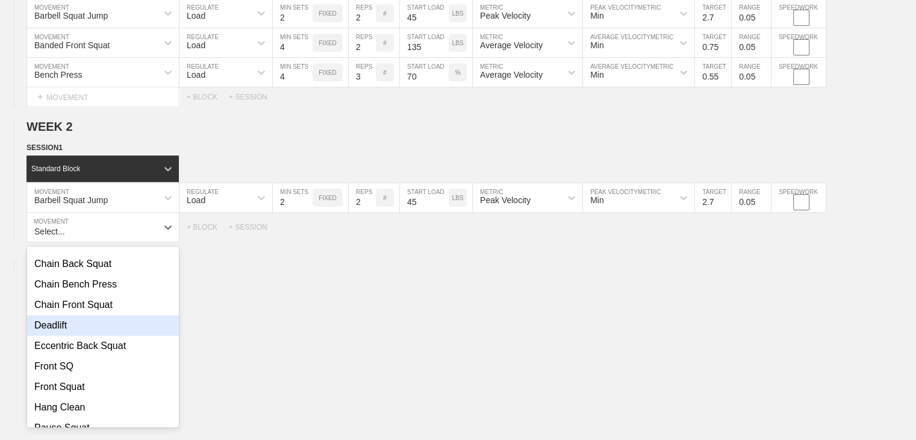
scroll to position [301, 0]
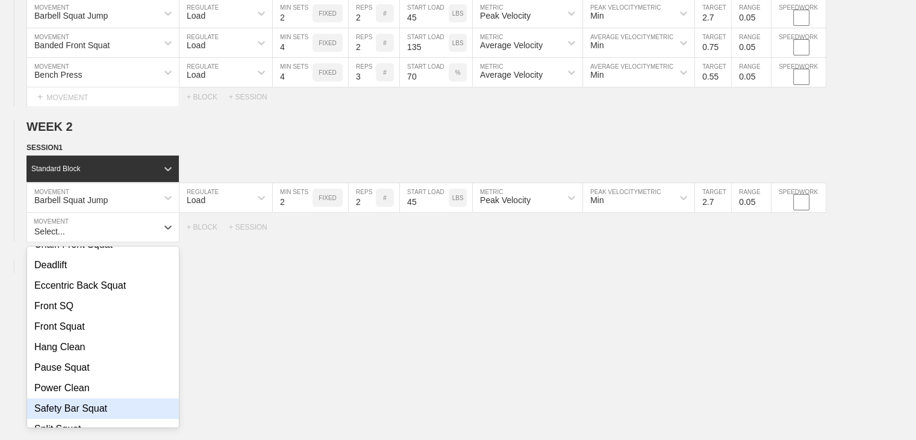
click at [76, 406] on div "Safety Bar Squat" at bounding box center [103, 408] width 152 height 20
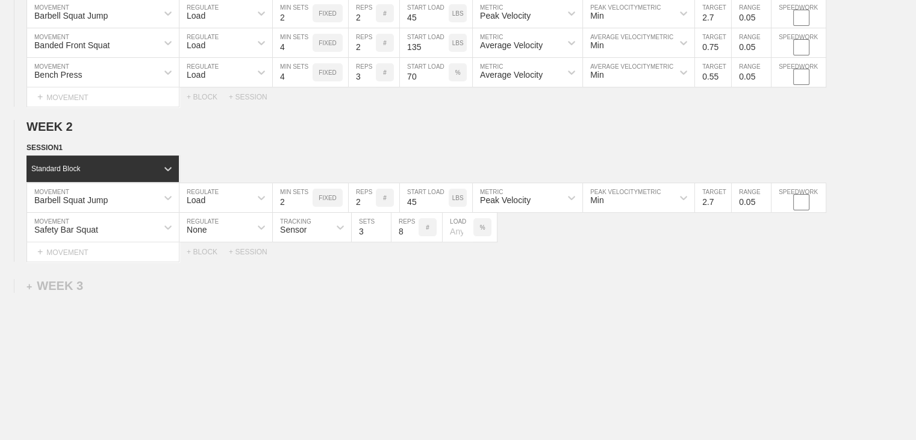
scroll to position [147, 0]
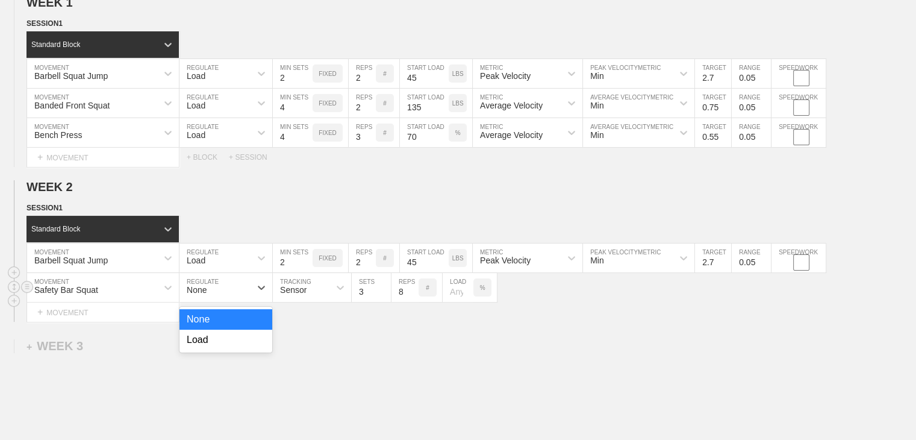
click at [210, 293] on div "None" at bounding box center [214, 287] width 71 height 20
click at [202, 342] on div "Load" at bounding box center [225, 339] width 93 height 20
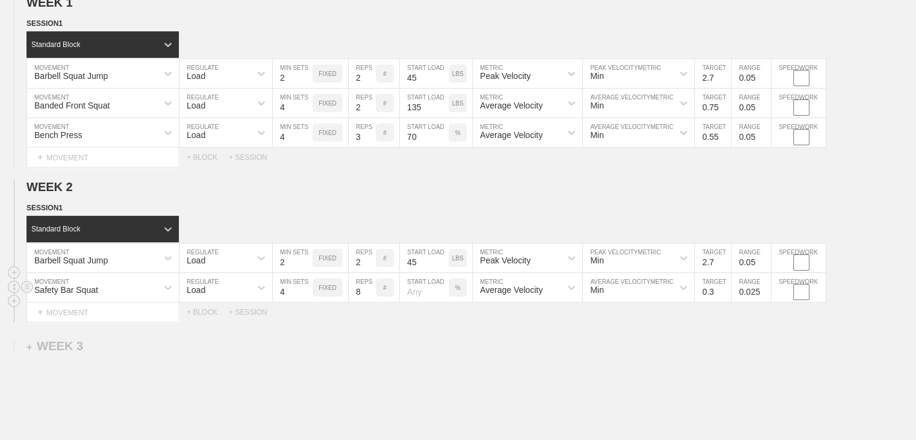
drag, startPoint x: 308, startPoint y: 296, endPoint x: 320, endPoint y: 295, distance: 12.7
type input "4"
click at [307, 296] on input "4" at bounding box center [293, 287] width 40 height 29
click at [371, 302] on input "7" at bounding box center [362, 287] width 27 height 29
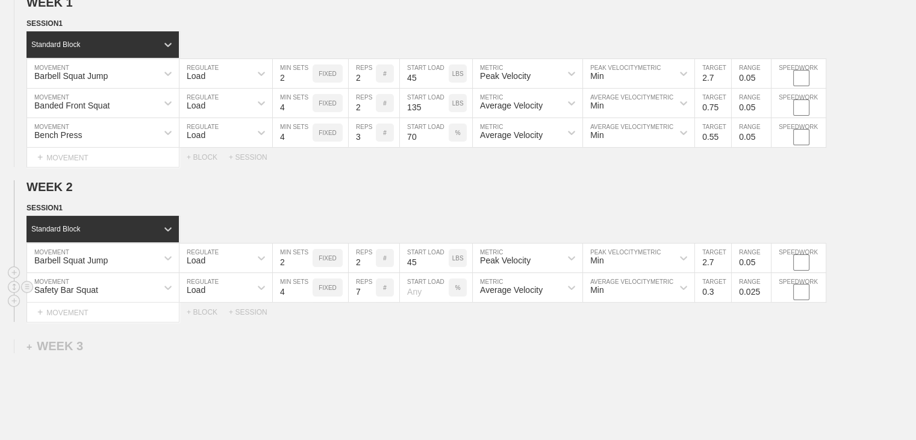
click at [371, 302] on input "7" at bounding box center [362, 287] width 27 height 29
click at [369, 301] on input "6" at bounding box center [362, 287] width 27 height 29
click at [369, 301] on input "1" at bounding box center [362, 287] width 27 height 29
type input "2"
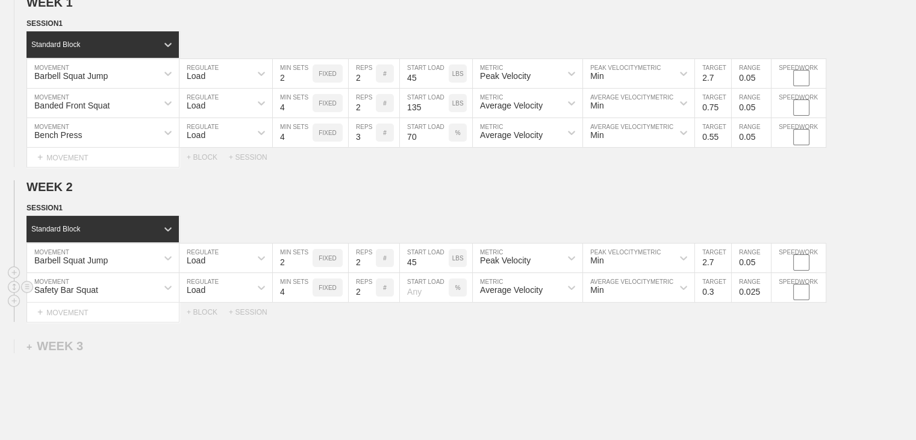
click at [368, 296] on input "2" at bounding box center [362, 287] width 27 height 29
click at [385, 322] on div "Select... MOVEMENT + MOVEMENT + BLOCK + SESSION" at bounding box center [458, 311] width 916 height 19
click at [457, 291] on p "%" at bounding box center [457, 287] width 5 height 7
click at [457, 291] on p "KGS" at bounding box center [457, 287] width 13 height 7
click at [427, 299] on input "number" at bounding box center [424, 287] width 49 height 29
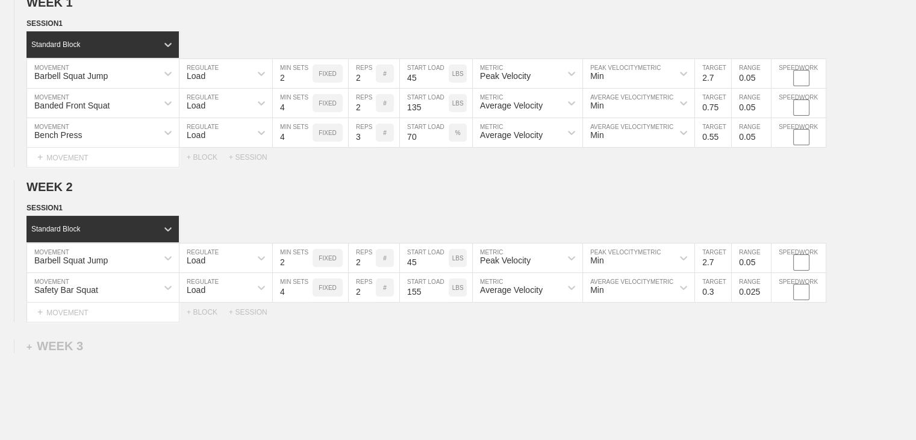
type input "155"
click at [457, 336] on div "WEEK 1 DUPLICATE DELETE SESSION 1 Standard Block DUPLICATE INSERT MOVEMENT AFTE…" at bounding box center [458, 258] width 916 height 551
click at [457, 299] on input "0.2" at bounding box center [713, 287] width 36 height 29
click at [457, 295] on input "0.3" at bounding box center [713, 287] width 36 height 29
click at [457, 295] on input "0.4" at bounding box center [713, 287] width 36 height 29
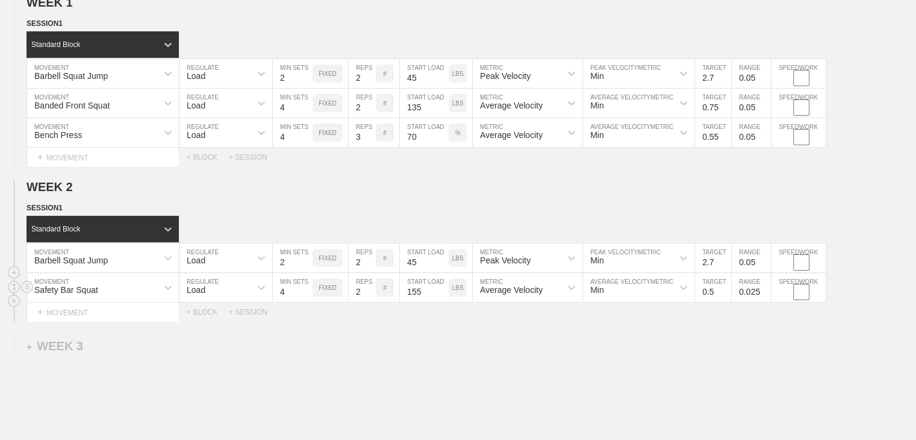
click at [457, 295] on input "0.5" at bounding box center [713, 287] width 36 height 29
click at [457, 295] on input "0.6" at bounding box center [713, 287] width 36 height 29
type input "0.7"
click at [457, 295] on input "0.7" at bounding box center [713, 287] width 36 height 29
click at [457, 295] on input "0.025" at bounding box center [751, 287] width 39 height 29
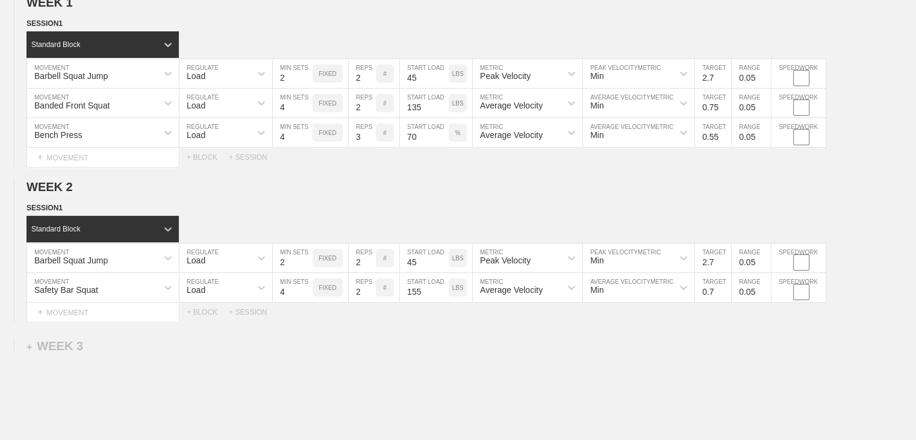
type input "0.05"
click at [457, 362] on div "WEEK 1 DUPLICATE DELETE SESSION 1 Standard Block DUPLICATE INSERT MOVEMENT AFTE…" at bounding box center [458, 258] width 916 height 551
click at [96, 320] on div "+ MOVEMENT" at bounding box center [103, 312] width 153 height 20
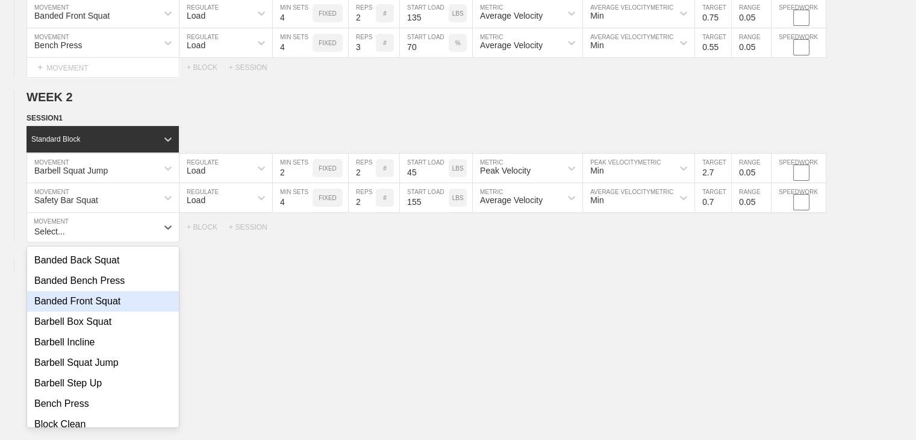
scroll to position [120, 0]
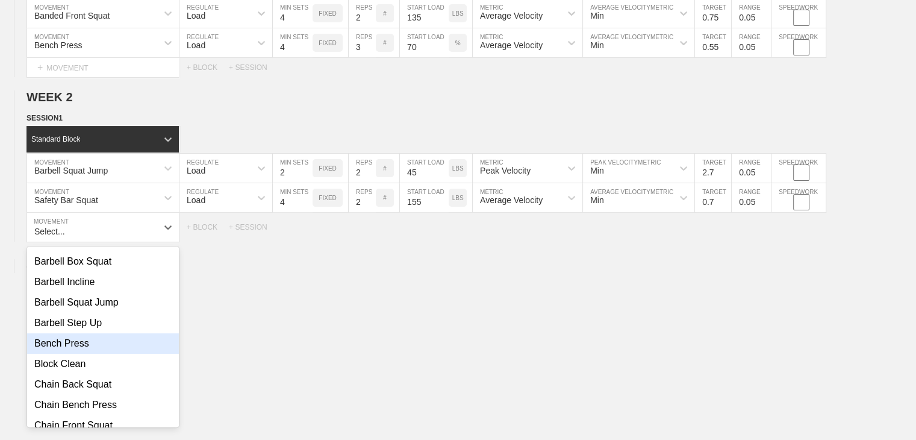
click at [71, 354] on div "Bench Press" at bounding box center [103, 343] width 152 height 20
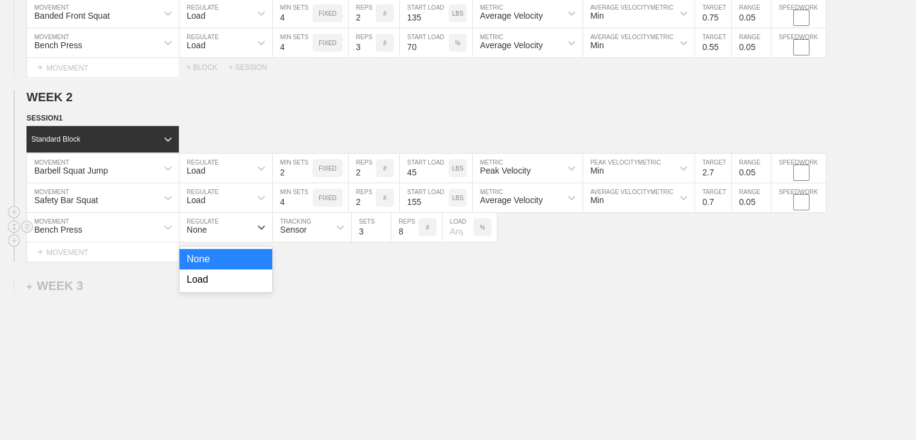
click at [229, 231] on div "None" at bounding box center [214, 227] width 71 height 20
click at [224, 290] on div "Load" at bounding box center [225, 279] width 93 height 20
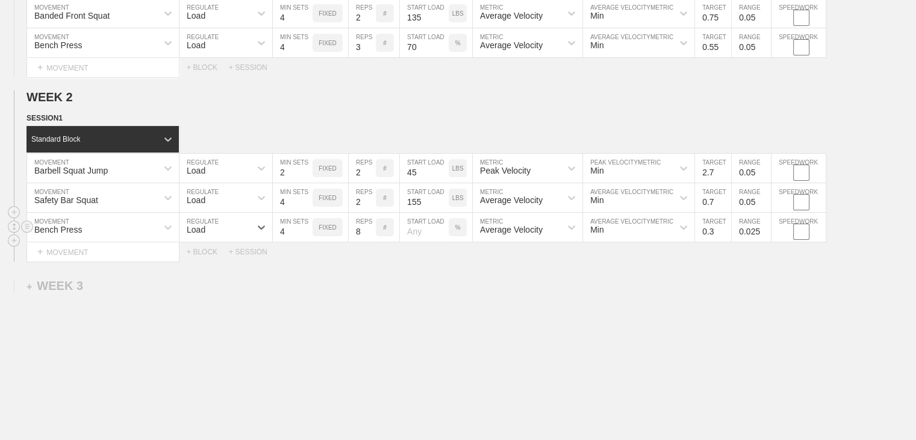
type input "4"
click at [307, 237] on input "4" at bounding box center [293, 227] width 40 height 29
click at [371, 242] on input "7" at bounding box center [362, 227] width 27 height 29
click at [371, 242] on input "6" at bounding box center [362, 227] width 27 height 29
click at [371, 242] on input "5" at bounding box center [362, 227] width 27 height 29
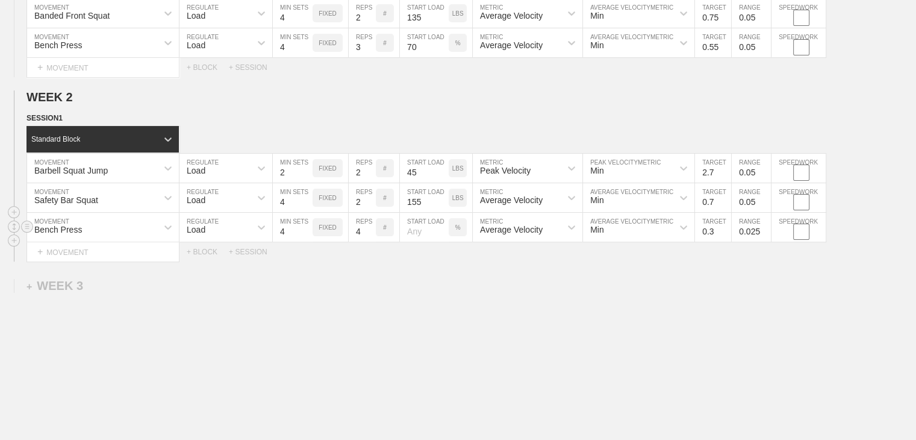
click at [371, 242] on input "4" at bounding box center [362, 227] width 27 height 29
type input "3"
click at [371, 242] on input "3" at bounding box center [362, 227] width 27 height 29
click at [424, 272] on div "WEEK 1 DUPLICATE DELETE SESSION 1 Standard Block DUPLICATE INSERT MOVEMENT AFTE…" at bounding box center [458, 183] width 916 height 581
click at [457, 236] on div "%" at bounding box center [458, 227] width 18 height 18
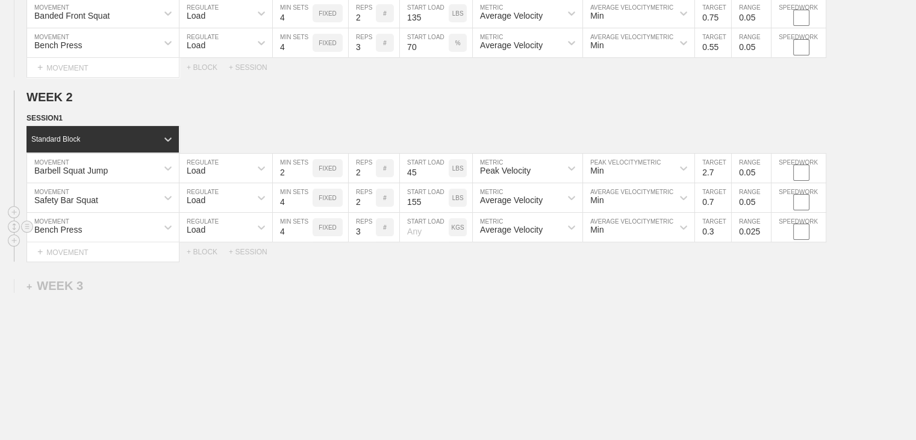
click at [457, 236] on div "KGS" at bounding box center [458, 227] width 18 height 18
click at [457, 236] on div "LBS" at bounding box center [458, 227] width 18 height 18
click at [457, 236] on div "%" at bounding box center [458, 227] width 18 height 18
click at [457, 236] on div "KGS" at bounding box center [458, 227] width 18 height 18
click at [457, 236] on div "LBS" at bounding box center [458, 227] width 18 height 18
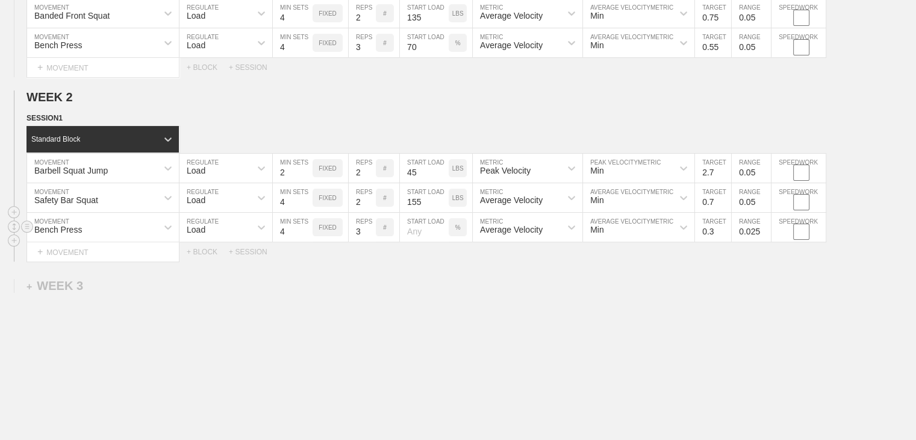
click at [420, 235] on input "number" at bounding box center [424, 227] width 49 height 29
type input "75"
drag, startPoint x: 484, startPoint y: 295, endPoint x: 491, endPoint y: 309, distance: 16.4
click at [457, 295] on div "WEEK 1 DUPLICATE DELETE SESSION 1 Standard Block DUPLICATE INSERT MOVEMENT AFTE…" at bounding box center [458, 183] width 916 height 581
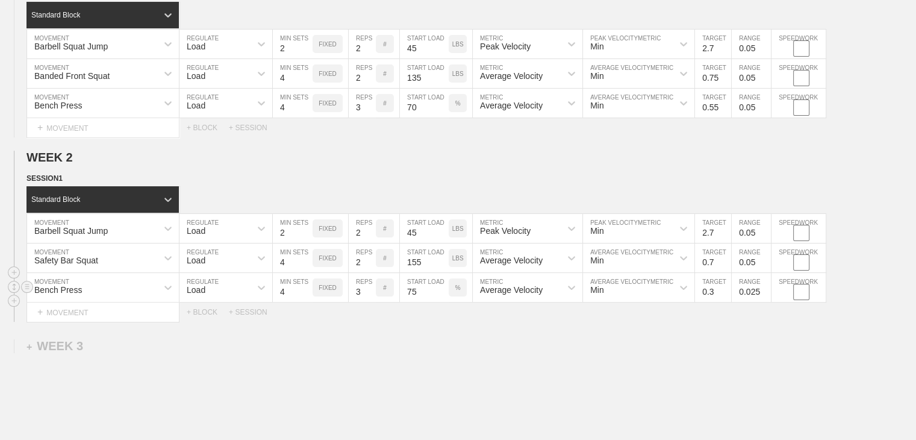
click at [457, 297] on input "0.3" at bounding box center [713, 287] width 36 height 29
type input "0.45"
click at [457, 299] on input "0.025" at bounding box center [751, 287] width 39 height 29
type input "0.05"
drag, startPoint x: 746, startPoint y: 345, endPoint x: 706, endPoint y: 346, distance: 40.4
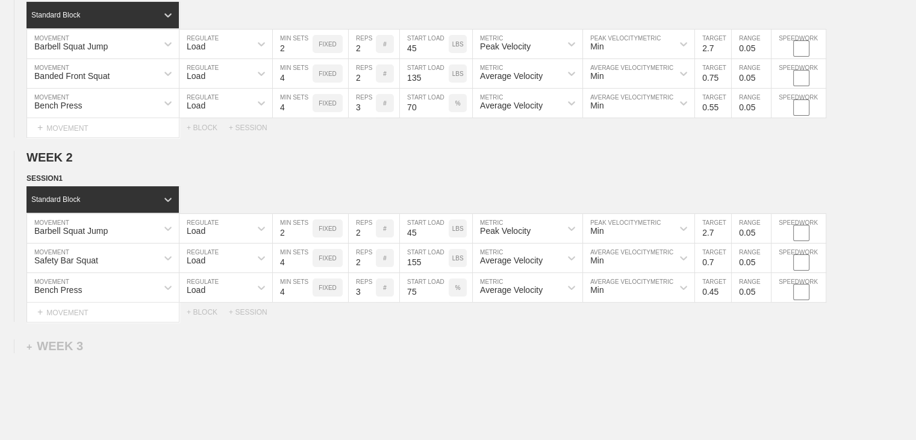
click at [457, 345] on div "WEEK 1 DUPLICATE DELETE SESSION 1 Standard Block DUPLICATE INSERT MOVEMENT AFTE…" at bounding box center [458, 243] width 916 height 581
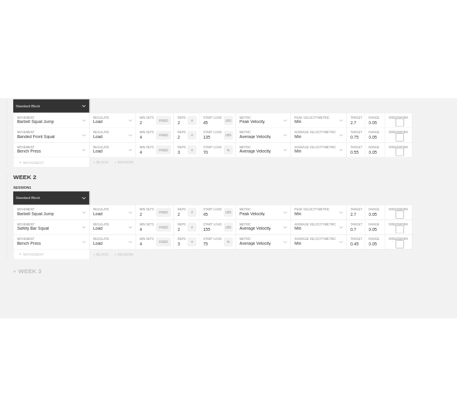
scroll to position [0, 0]
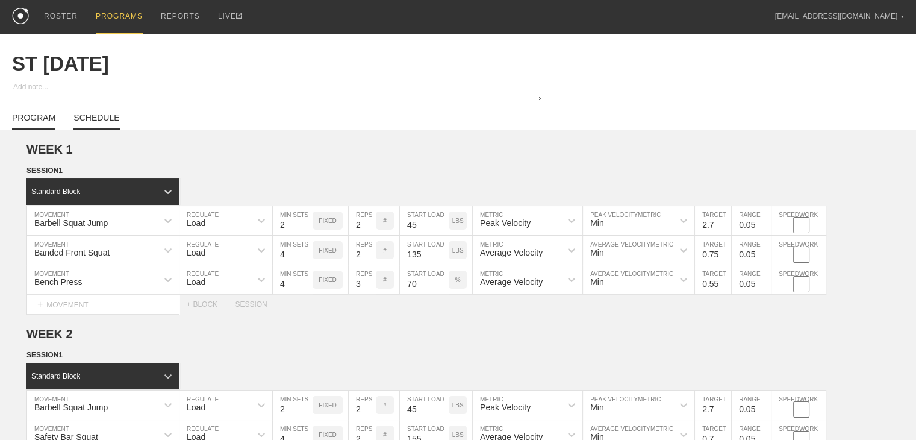
click at [99, 126] on link "SCHEDULE" at bounding box center [96, 121] width 46 height 17
type textarea "x"
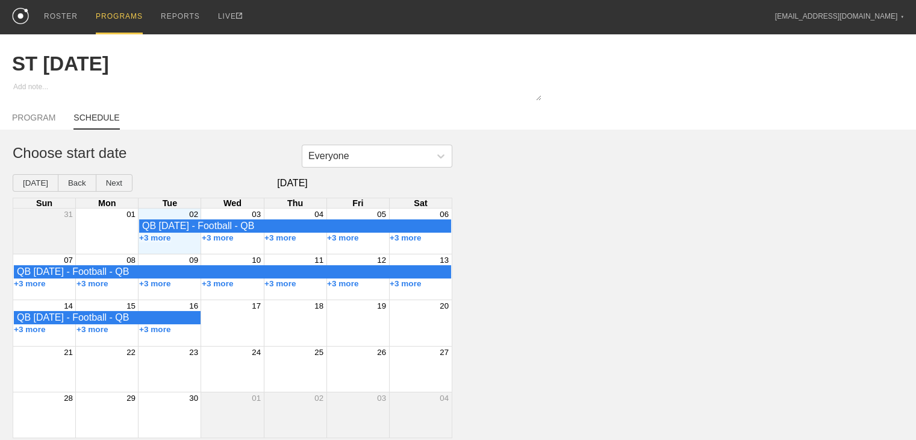
click at [184, 253] on div "Month View" at bounding box center [169, 230] width 63 height 45
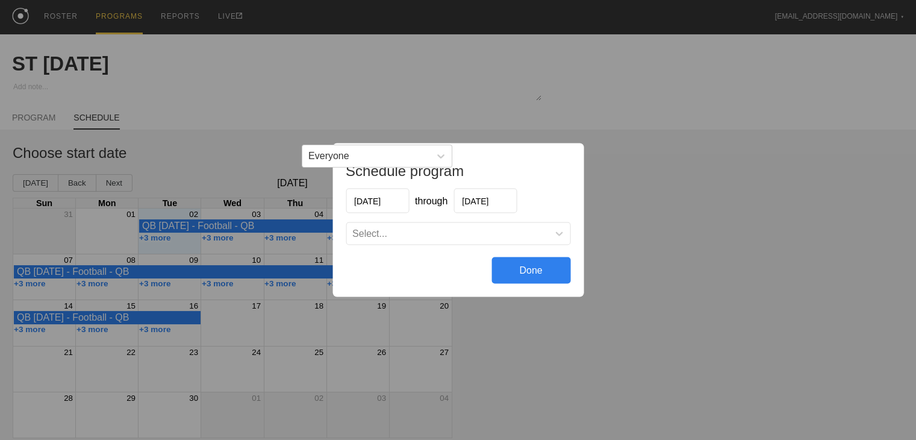
click at [378, 232] on div "Select..." at bounding box center [369, 233] width 35 height 11
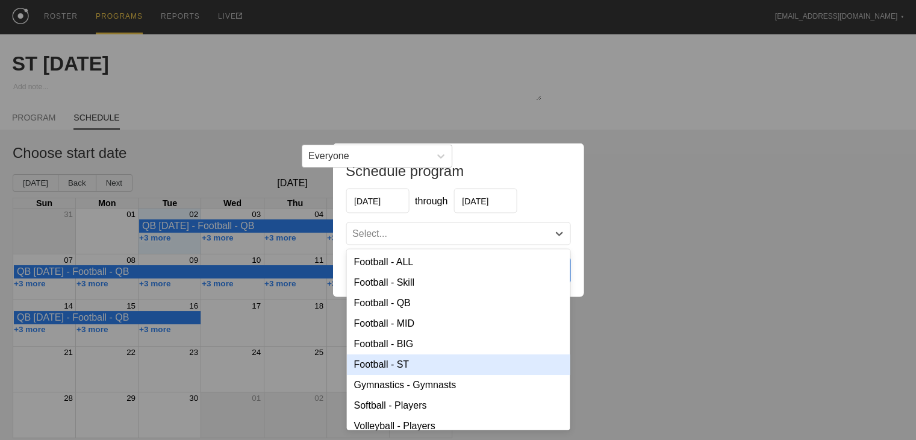
click at [396, 363] on div "Football - ST" at bounding box center [457, 364] width 223 height 20
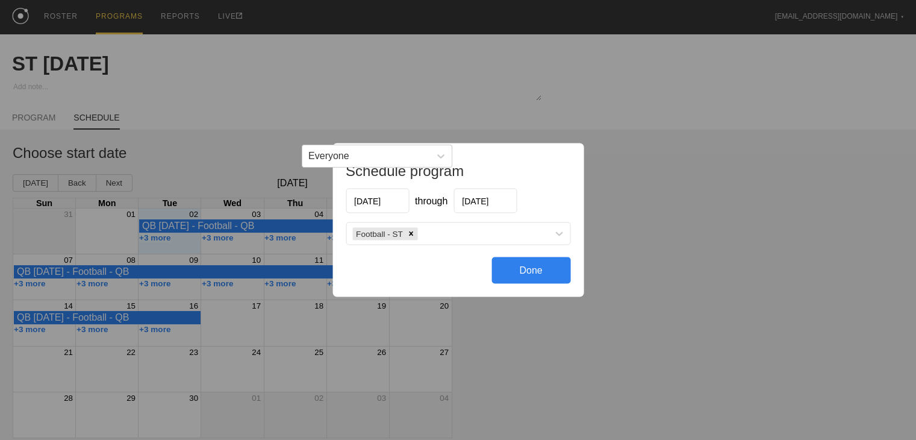
click at [457, 275] on div "Done" at bounding box center [530, 270] width 79 height 27
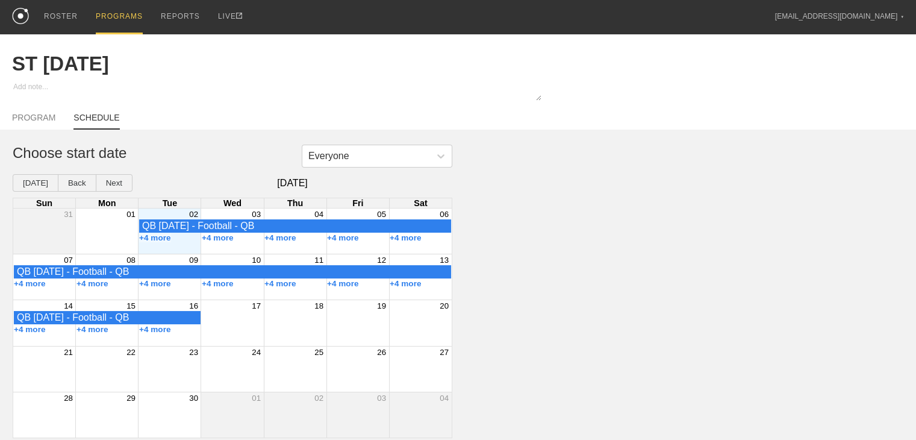
click at [110, 17] on div "PROGRAMS" at bounding box center [119, 17] width 47 height 34
